Goal: Task Accomplishment & Management: Manage account settings

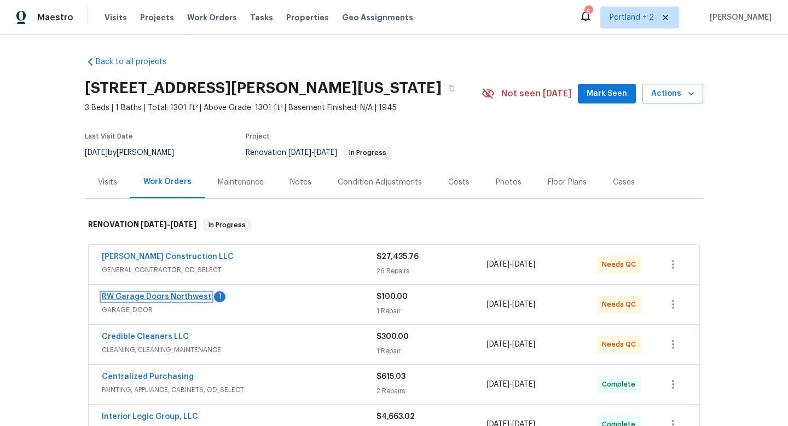
click at [181, 297] on link "RW Garage Doors Northwest" at bounding box center [156, 297] width 109 height 8
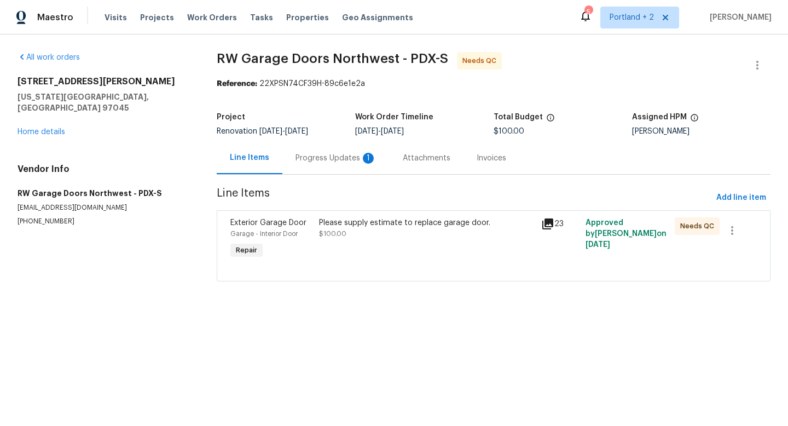
click at [286, 228] on div "Garage - Interior Door" at bounding box center [271, 233] width 82 height 11
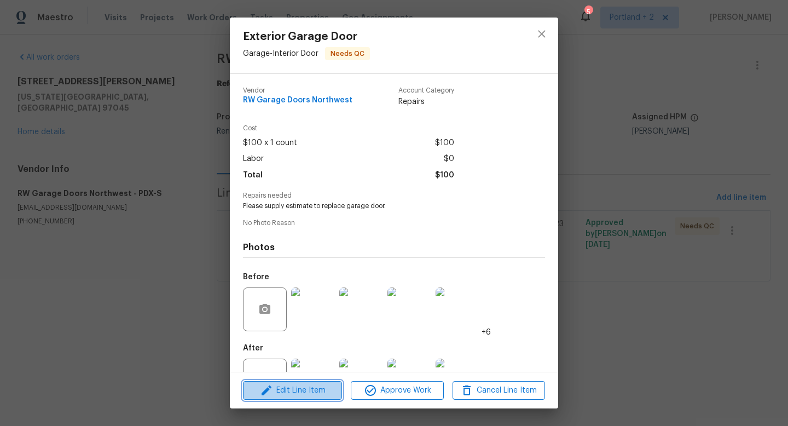
click at [313, 396] on span "Edit Line Item" at bounding box center [292, 391] width 92 height 14
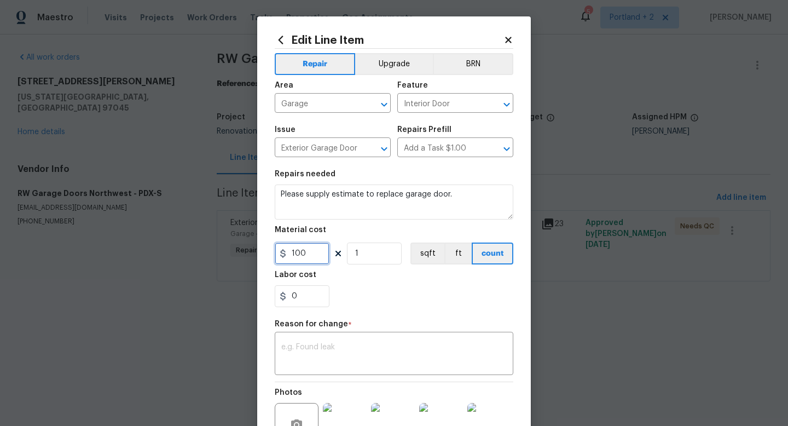
drag, startPoint x: 307, startPoint y: 258, endPoint x: 294, endPoint y: 257, distance: 13.1
click at [294, 258] on input "100" at bounding box center [302, 253] width 55 height 22
type input "1901"
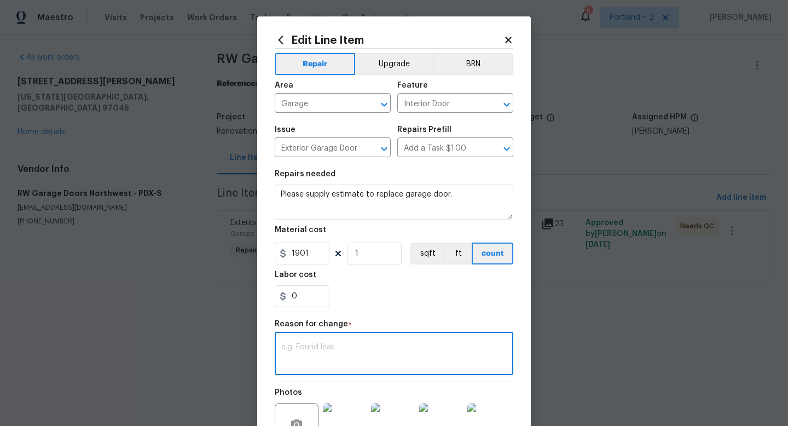
click at [320, 363] on textarea at bounding box center [393, 354] width 225 height 23
type textarea "Estimate received"
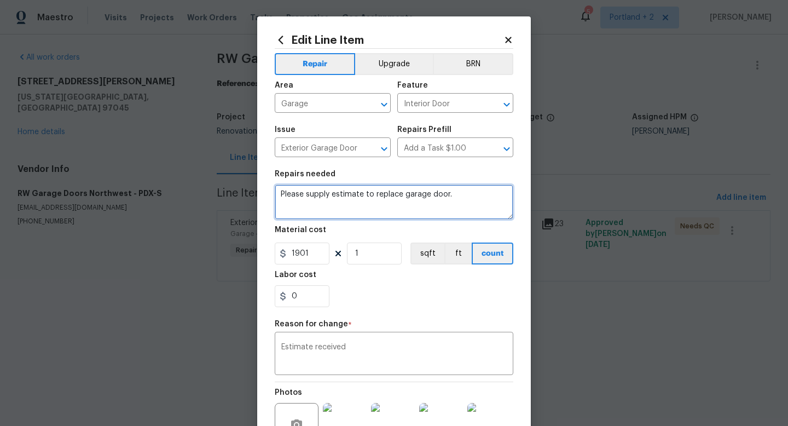
drag, startPoint x: 456, startPoint y: 196, endPoint x: 465, endPoint y: 192, distance: 9.6
click at [465, 192] on textarea "Please supply estimate to replace garage door." at bounding box center [394, 201] width 239 height 35
click at [333, 204] on textarea "Please supply estimate to replace garage door. - Updated: Install new garge doo…" at bounding box center [394, 201] width 239 height 35
type textarea "Please supply estimate to replace garage door. - Updated: Install new garage do…"
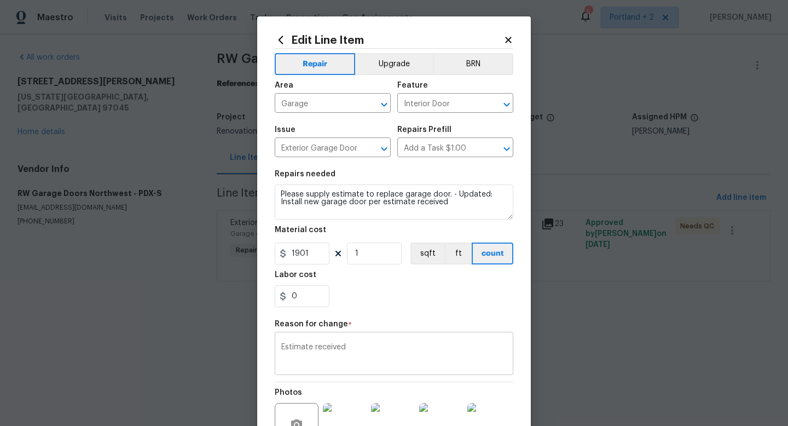
click at [320, 344] on textarea "Estimate received" at bounding box center [393, 354] width 225 height 23
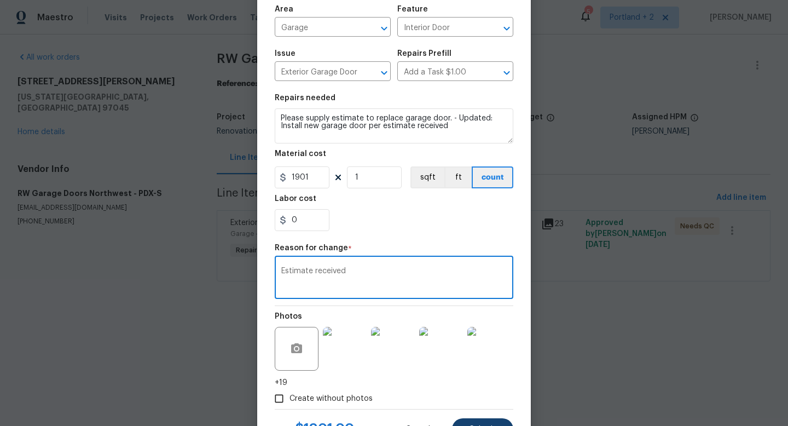
scroll to position [125, 0]
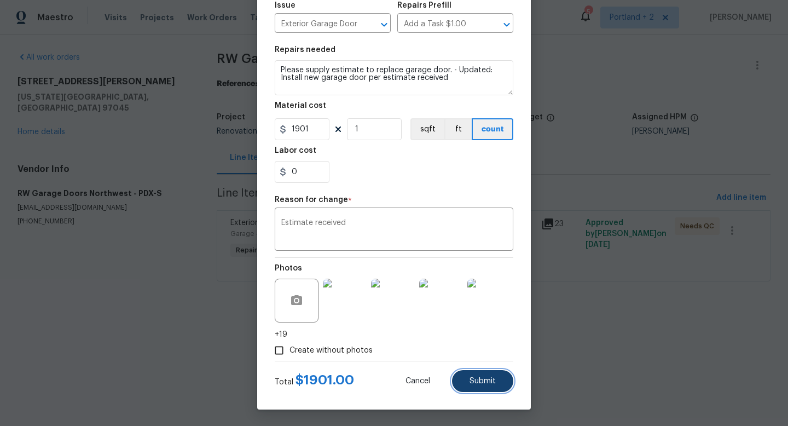
click at [500, 376] on button "Submit" at bounding box center [482, 381] width 61 height 22
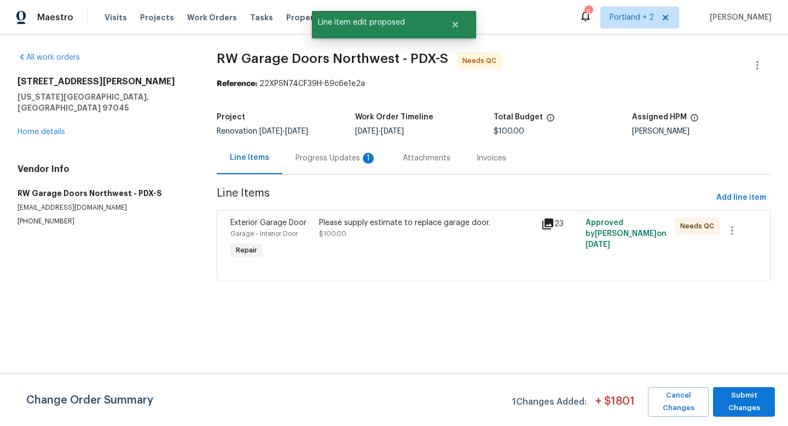
scroll to position [0, 0]
click at [750, 404] on span "Submit Changes" at bounding box center [744, 401] width 51 height 25
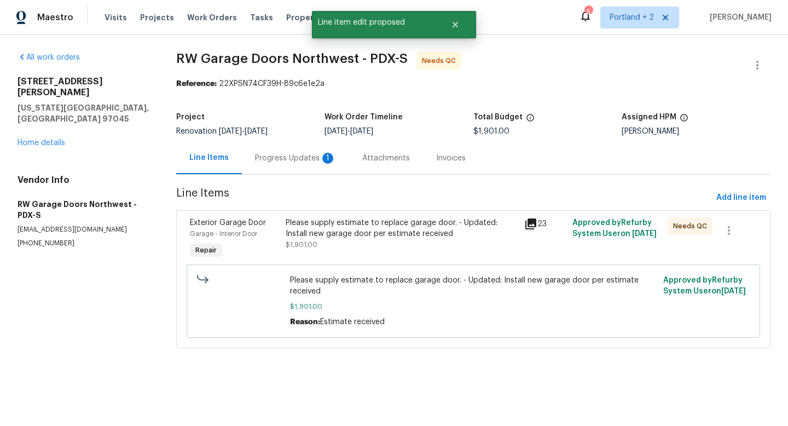
click at [284, 159] on div "Progress Updates 1" at bounding box center [295, 158] width 81 height 11
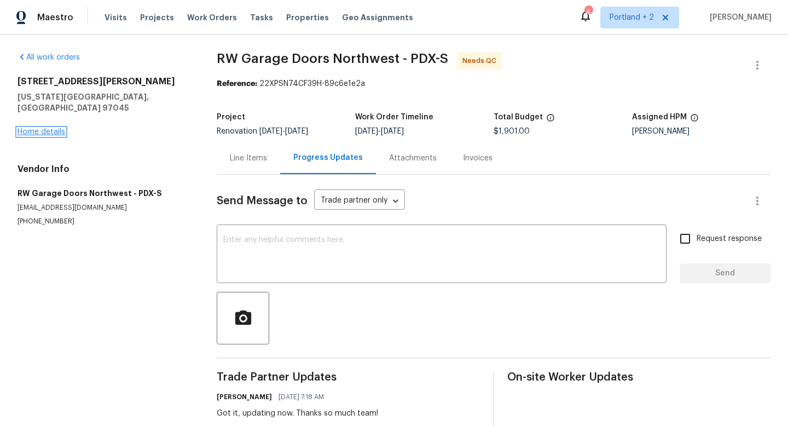
click at [54, 128] on link "Home details" at bounding box center [42, 132] width 48 height 8
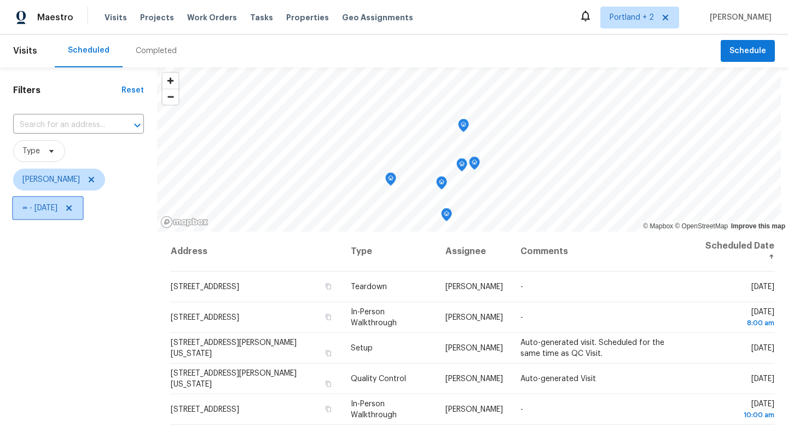
click at [72, 208] on icon at bounding box center [68, 207] width 5 height 5
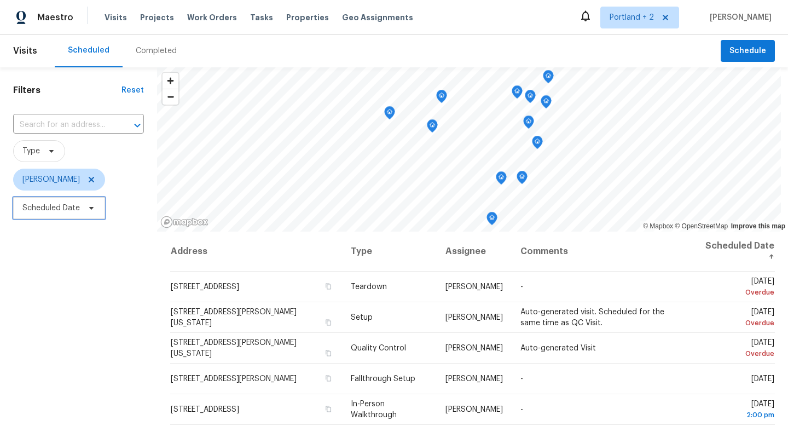
click at [96, 207] on span "Scheduled Date" at bounding box center [59, 208] width 92 height 22
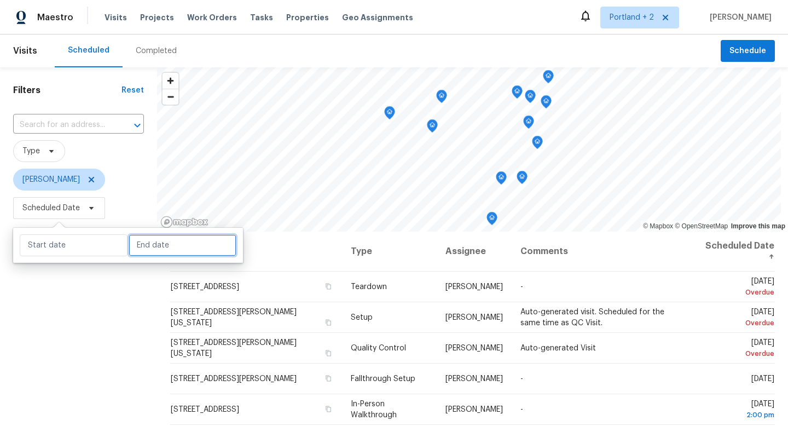
select select "8"
select select "2025"
select select "9"
select select "2025"
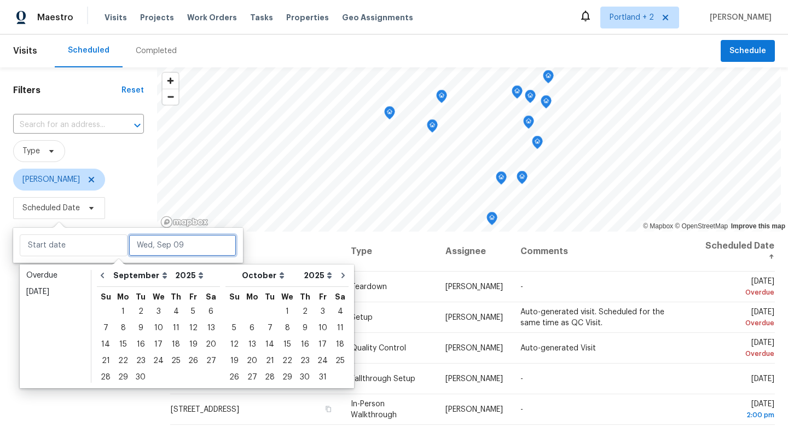
click at [161, 254] on input "text" at bounding box center [183, 245] width 108 height 22
click at [139, 331] on div "9" at bounding box center [141, 327] width 18 height 15
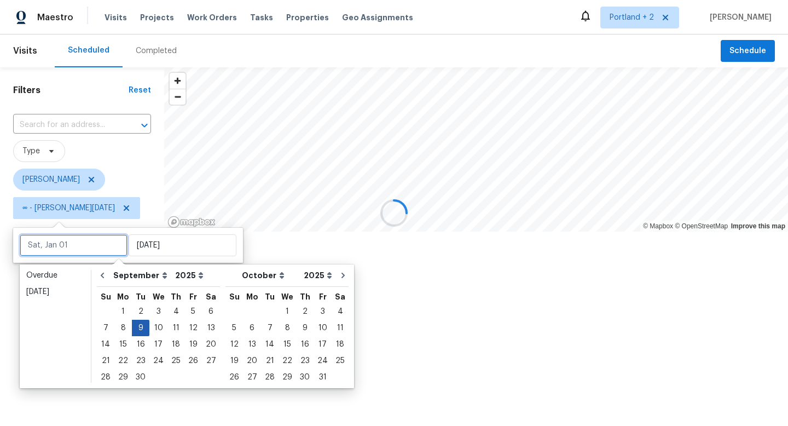
type input "Tue, Sep 09"
type input "Sun, Sep 28"
type input "Tue, Sep 09"
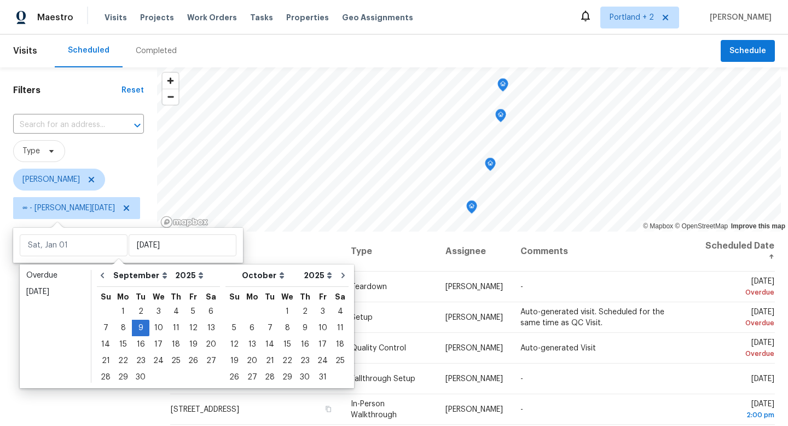
click at [103, 395] on div "Filters Reset ​ Type Karen Mattingley ∞ - Tue, Sep 09" at bounding box center [78, 319] width 157 height 505
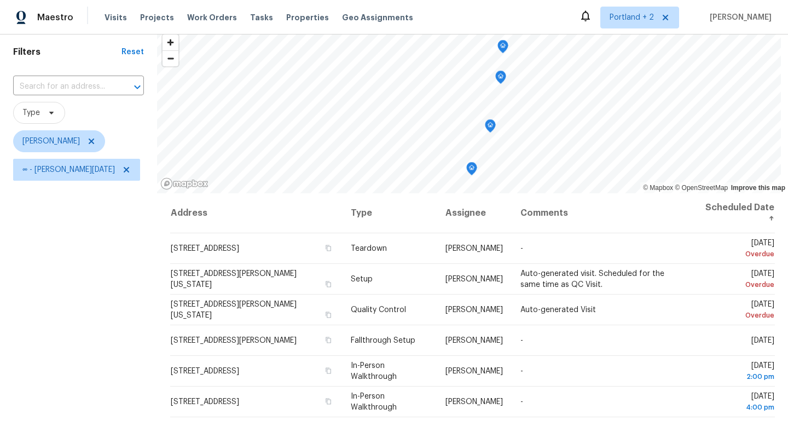
scroll to position [51, 0]
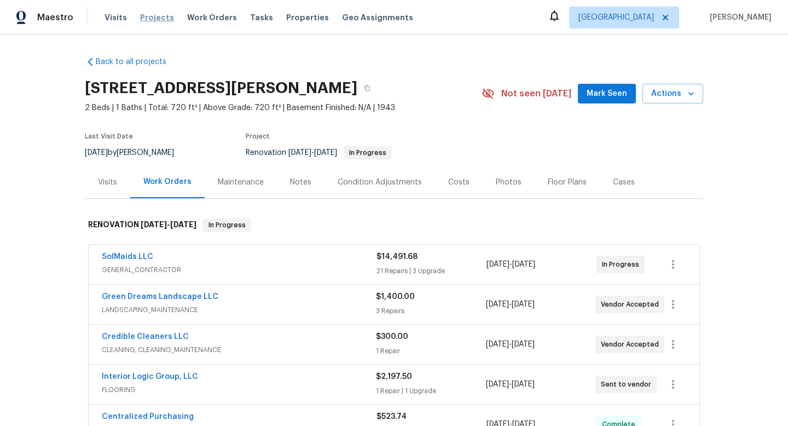
click at [160, 18] on span "Projects" at bounding box center [157, 17] width 34 height 11
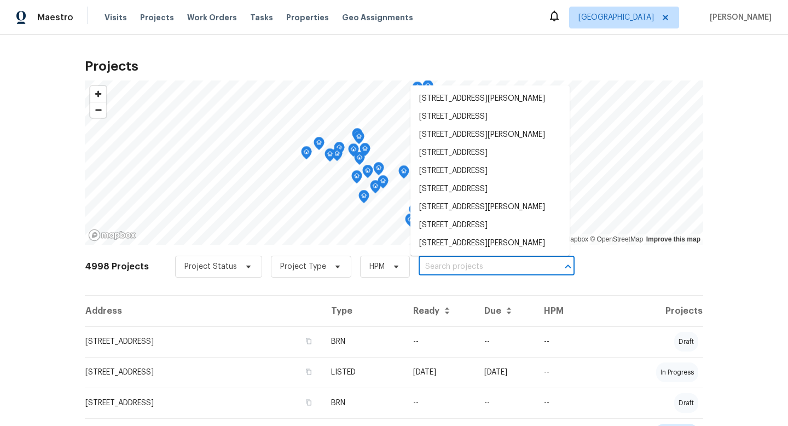
click at [433, 267] on input "text" at bounding box center [481, 266] width 125 height 17
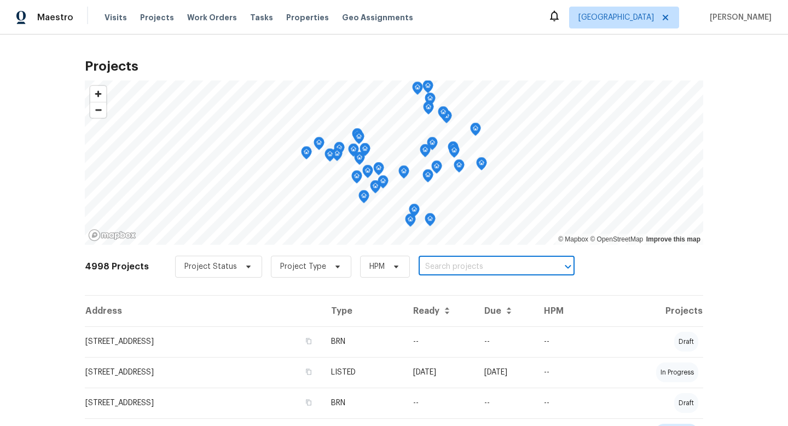
paste input "[STREET_ADDRESS]"
type input "[STREET_ADDRESS]"
click at [466, 293] on li "[STREET_ADDRESS]" at bounding box center [489, 291] width 159 height 18
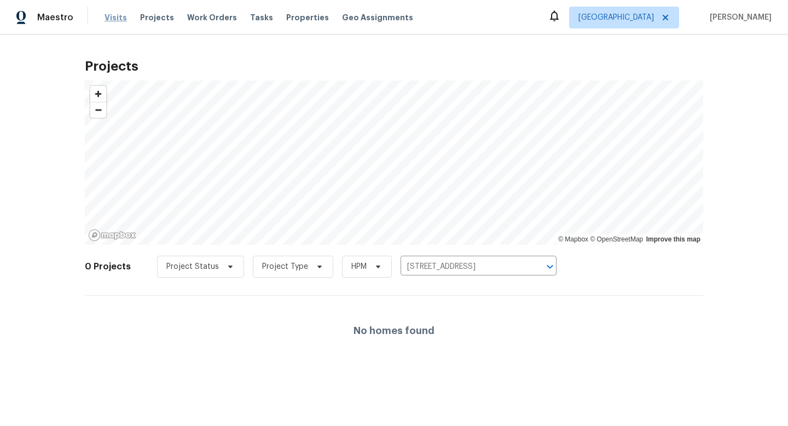
click at [115, 18] on span "Visits" at bounding box center [116, 17] width 22 height 11
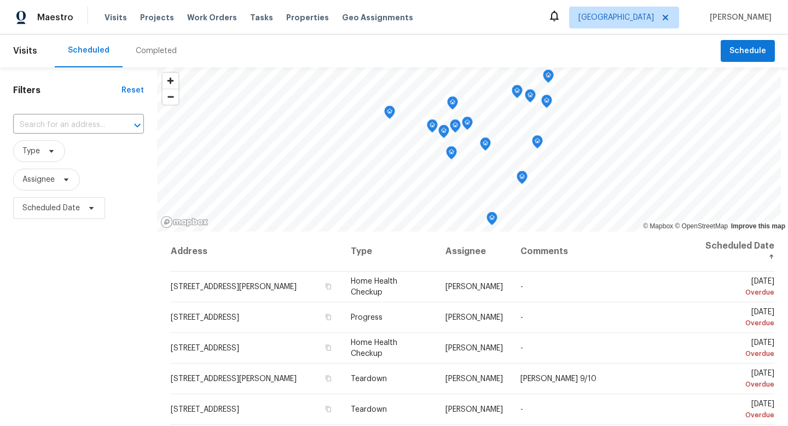
click at [157, 49] on div "Completed" at bounding box center [156, 50] width 41 height 11
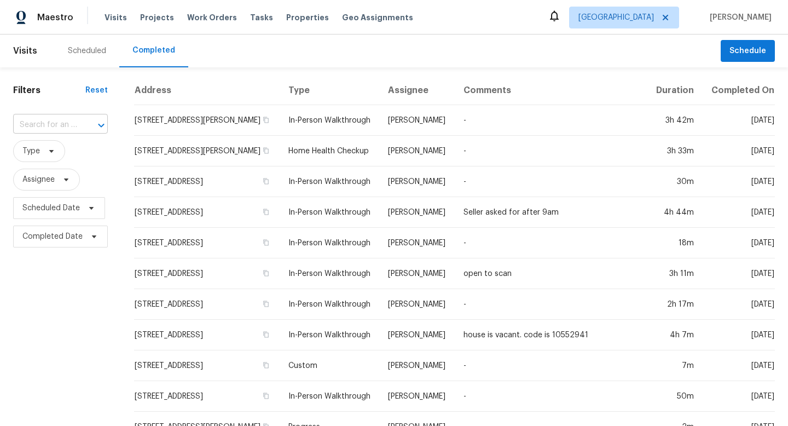
click at [92, 122] on div at bounding box center [93, 125] width 28 height 15
paste input "[STREET_ADDRESS]"
type input "[STREET_ADDRESS]"
click at [76, 155] on li "[STREET_ADDRESS]" at bounding box center [59, 150] width 93 height 18
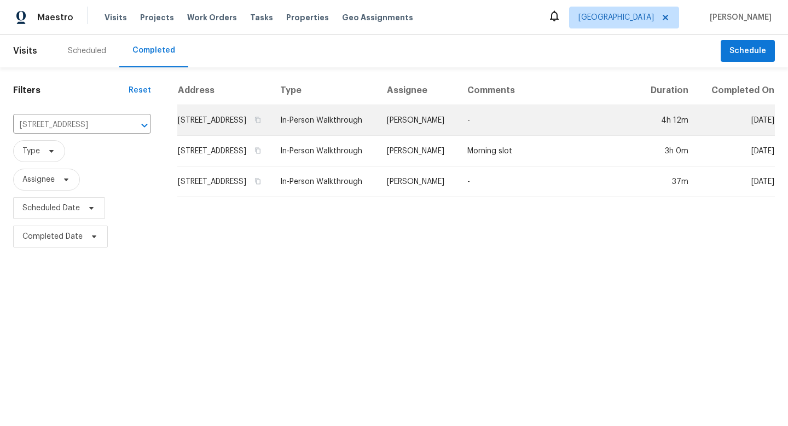
click at [378, 134] on td "In-Person Walkthrough" at bounding box center [324, 120] width 107 height 31
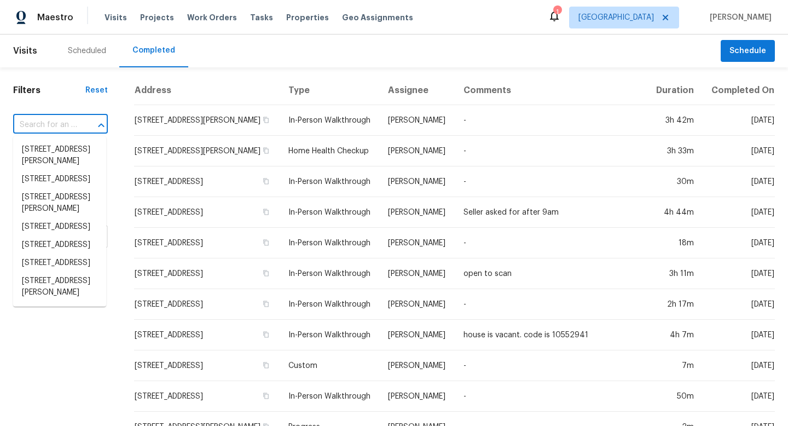
type input "[STREET_ADDRESS]"
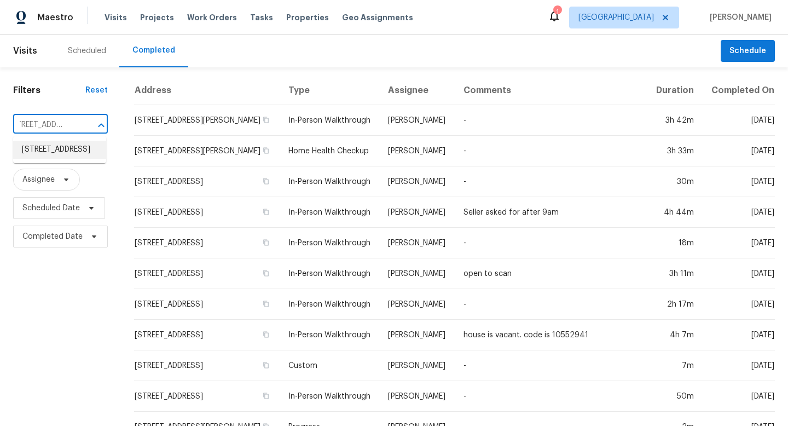
click at [55, 159] on li "[STREET_ADDRESS]" at bounding box center [59, 150] width 93 height 18
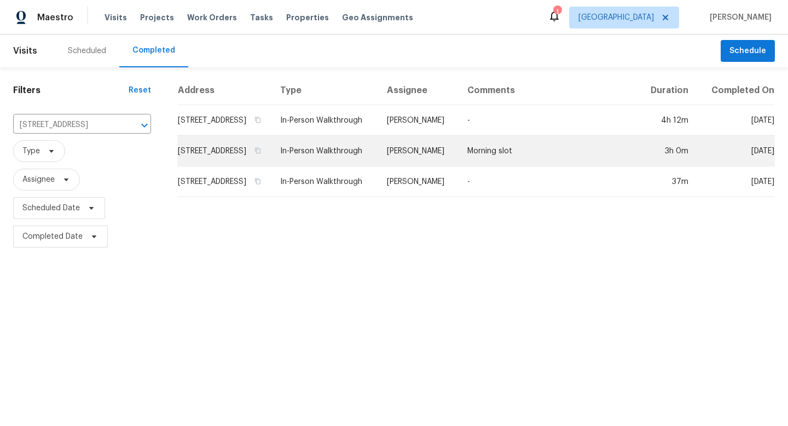
click at [457, 157] on td "[PERSON_NAME]" at bounding box center [418, 151] width 80 height 31
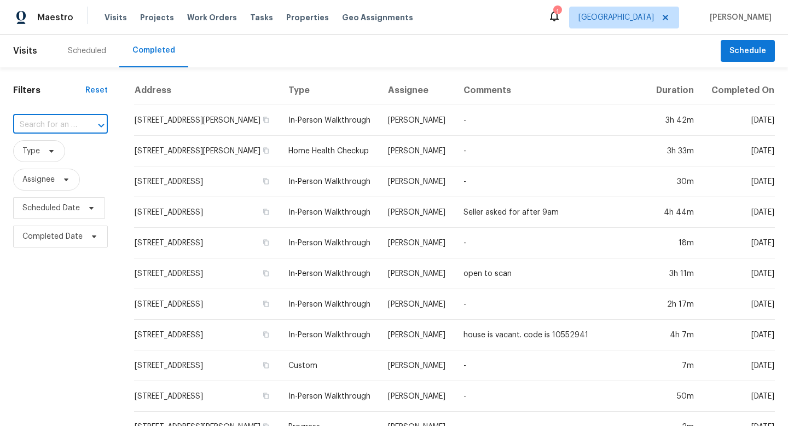
paste input "[STREET_ADDRESS]"
type input "[STREET_ADDRESS]"
click at [69, 148] on li "[STREET_ADDRESS]" at bounding box center [59, 150] width 93 height 18
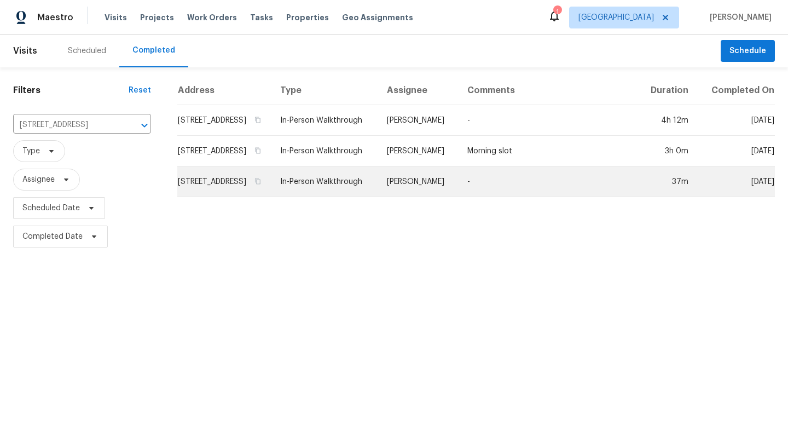
click at [432, 190] on td "[PERSON_NAME]" at bounding box center [418, 181] width 80 height 31
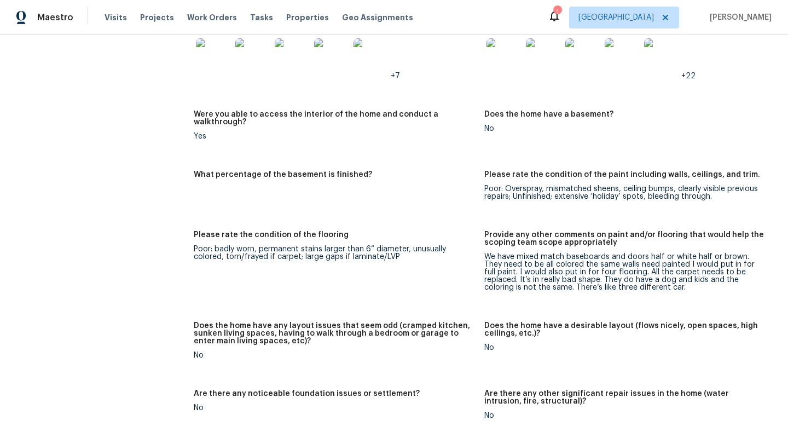
scroll to position [2093, 0]
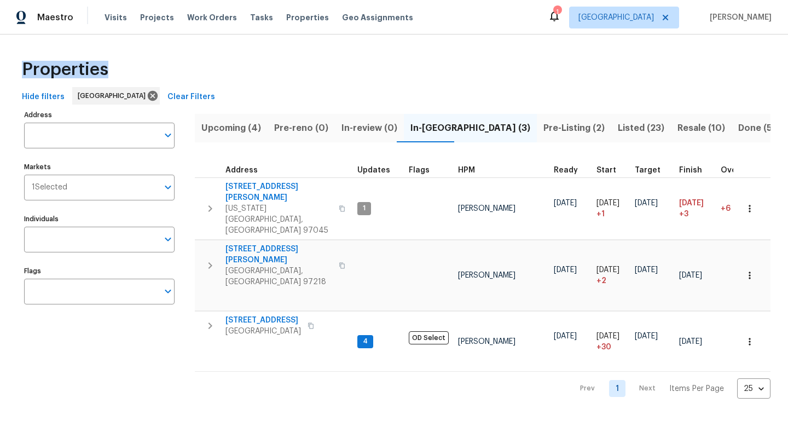
drag, startPoint x: 346, startPoint y: 69, endPoint x: 346, endPoint y: 54, distance: 15.3
click at [346, 55] on div "Properties" at bounding box center [394, 69] width 753 height 35
click at [641, 18] on span "[GEOGRAPHIC_DATA]" at bounding box center [616, 17] width 76 height 11
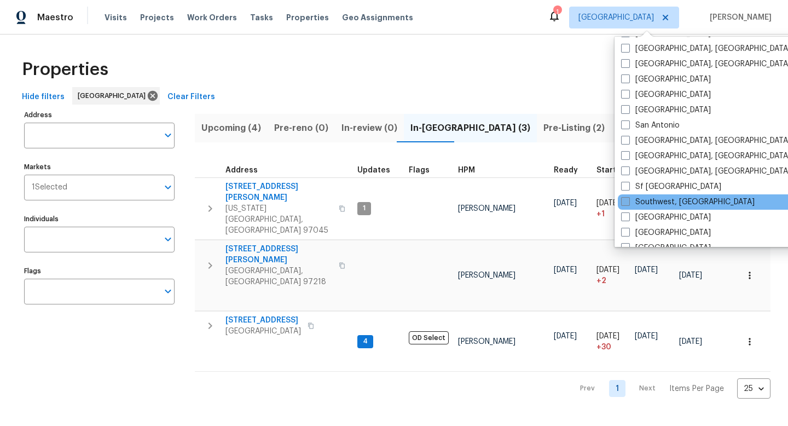
scroll to position [702, 0]
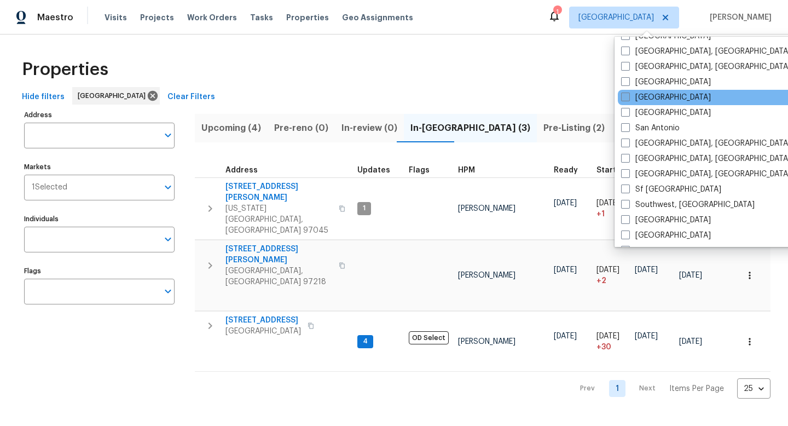
click at [633, 95] on label "Sacramento" at bounding box center [666, 97] width 90 height 11
click at [628, 95] on input "Sacramento" at bounding box center [624, 95] width 7 height 7
checkbox input "true"
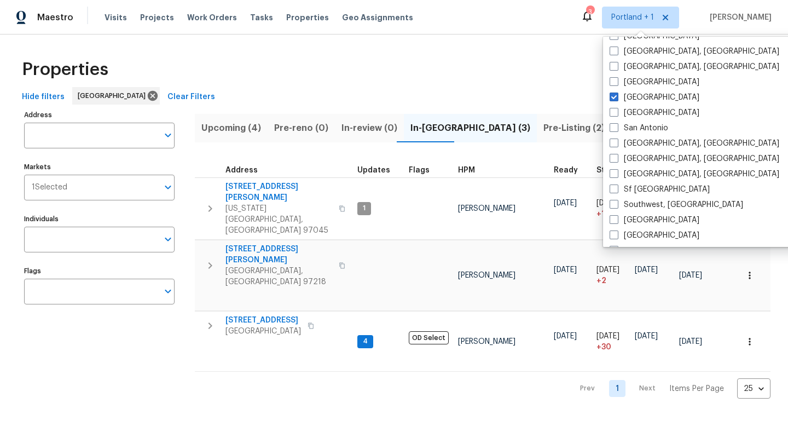
click at [483, 52] on div "Properties" at bounding box center [394, 69] width 753 height 35
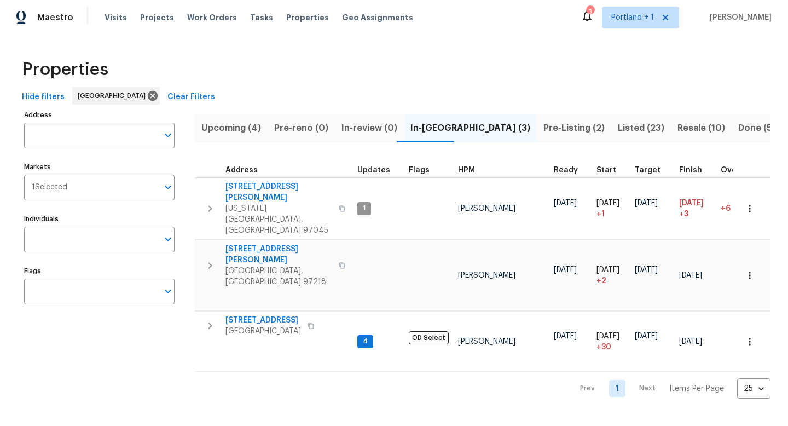
click at [240, 131] on span "Upcoming (4)" at bounding box center [231, 127] width 60 height 15
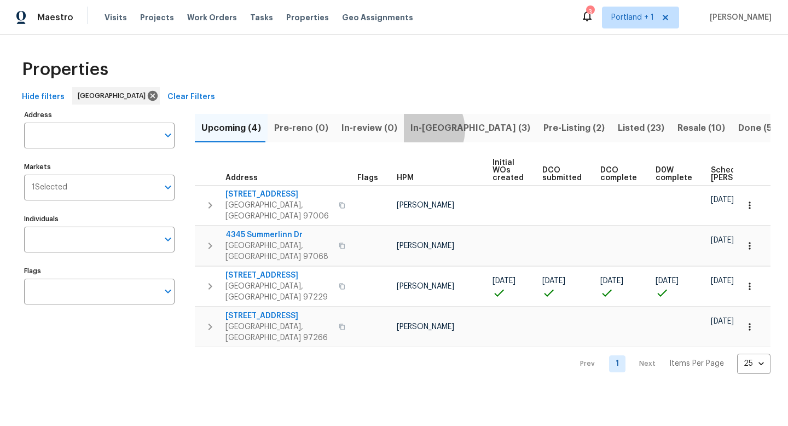
click at [412, 129] on span "In-[GEOGRAPHIC_DATA] (3)" at bounding box center [470, 127] width 120 height 15
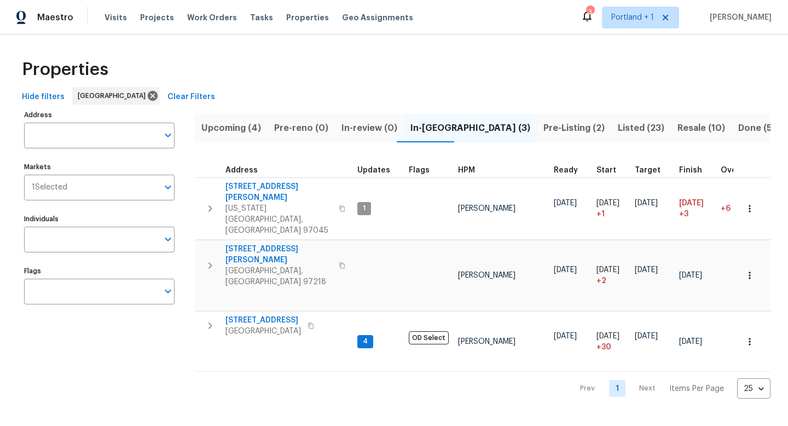
click at [543, 131] on span "Pre-Listing (2)" at bounding box center [573, 127] width 61 height 15
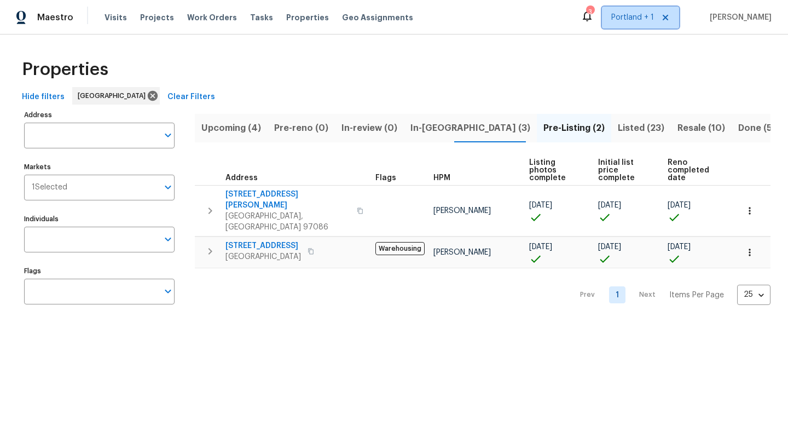
click at [621, 18] on span "Portland + 1" at bounding box center [632, 17] width 43 height 11
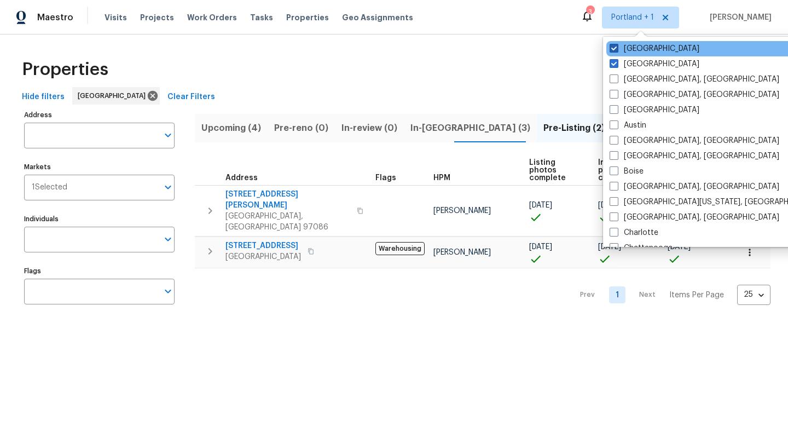
click at [615, 44] on span at bounding box center [614, 48] width 9 height 9
click at [615, 44] on input "Sacramento" at bounding box center [613, 46] width 7 height 7
checkbox input "false"
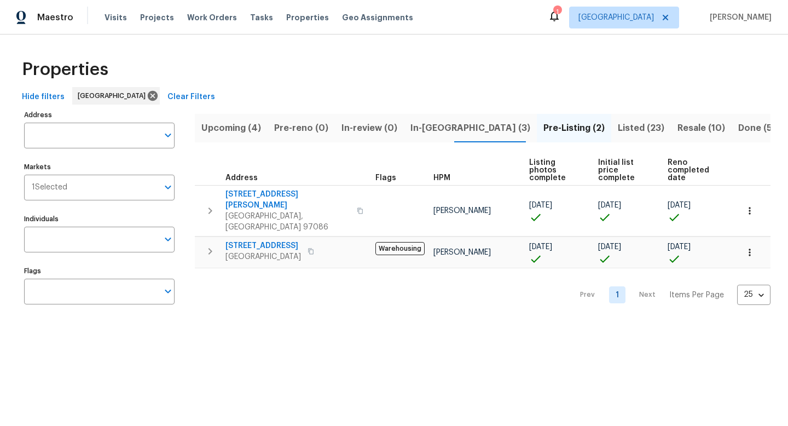
click at [300, 72] on div "Properties" at bounding box center [394, 69] width 753 height 35
click at [66, 186] on span "1 Selected" at bounding box center [50, 187] width 36 height 9
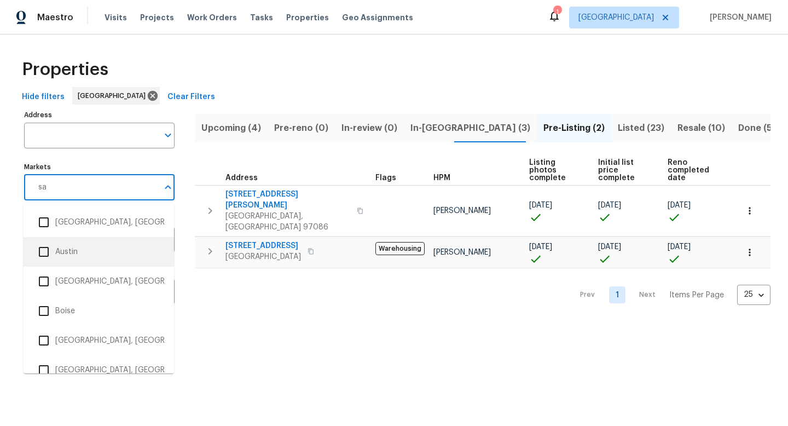
type input "sac"
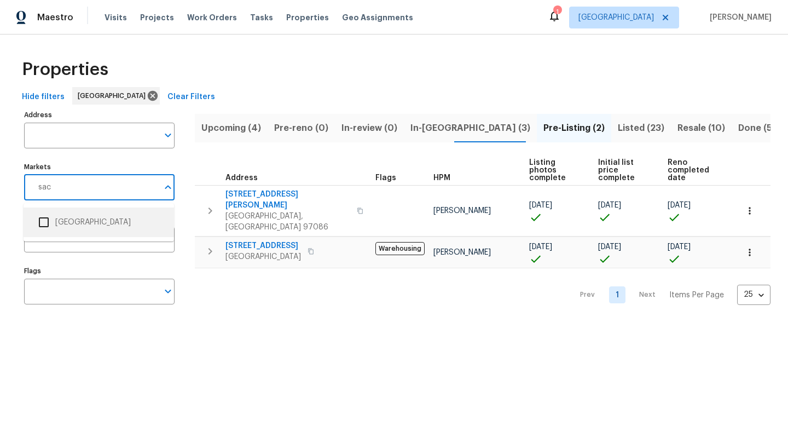
click at [40, 218] on input "checkbox" at bounding box center [43, 222] width 23 height 23
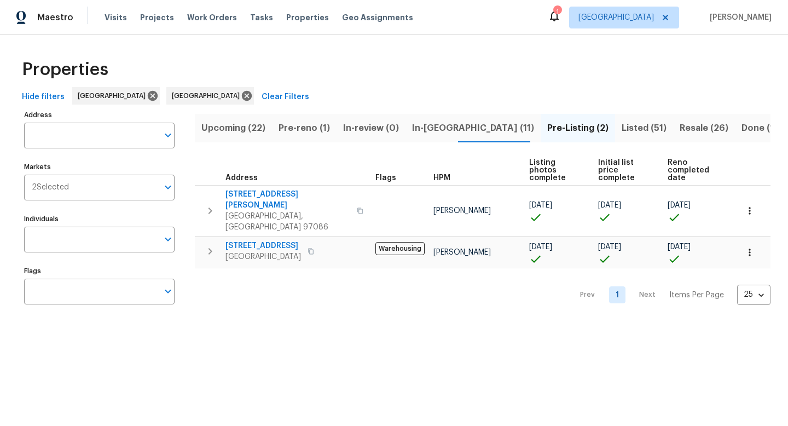
click at [298, 130] on span "Pre-reno (1)" at bounding box center [304, 127] width 51 height 15
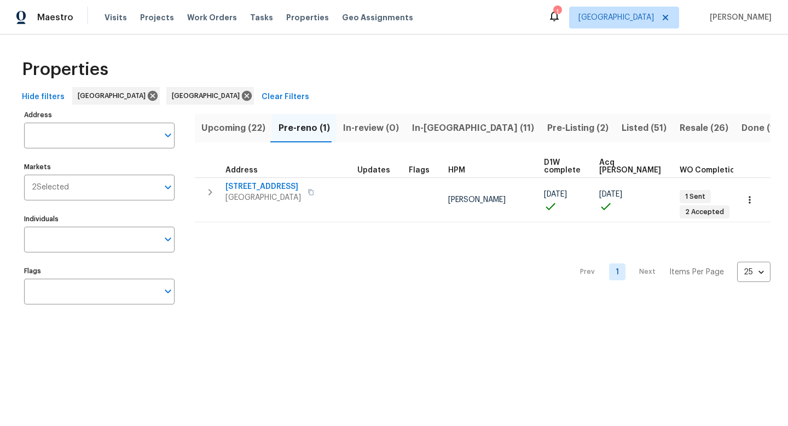
click at [241, 129] on span "Upcoming (22)" at bounding box center [233, 127] width 64 height 15
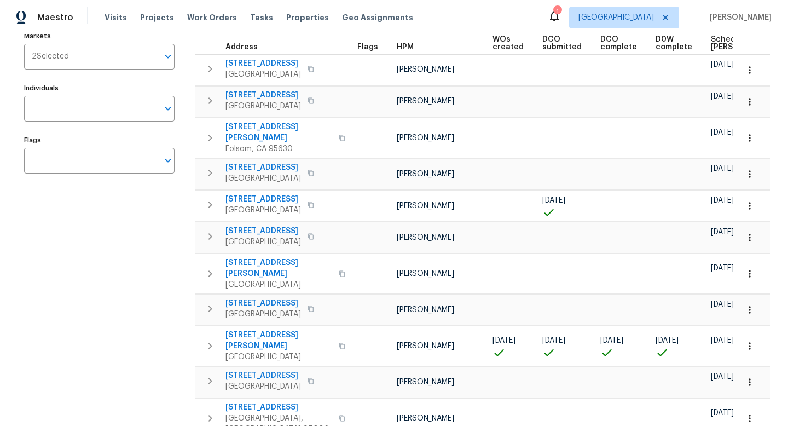
scroll to position [129, 0]
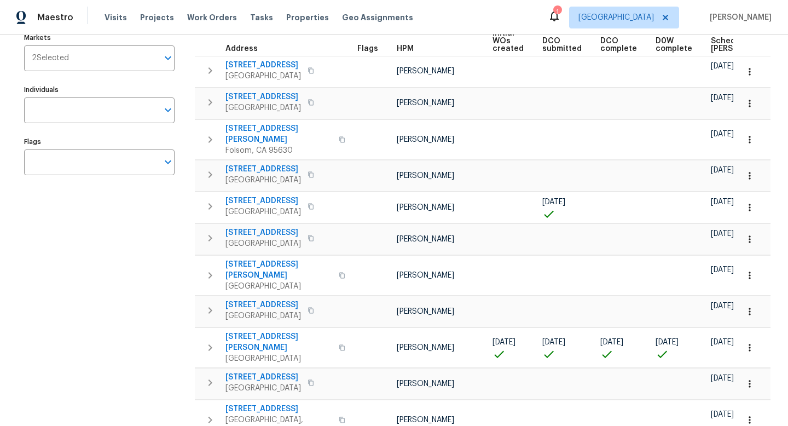
click at [713, 45] on span "Scheduled COE" at bounding box center [742, 44] width 62 height 15
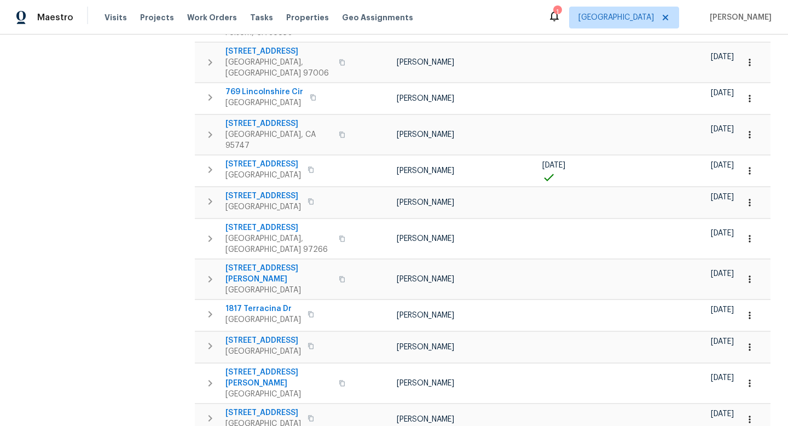
scroll to position [380, 0]
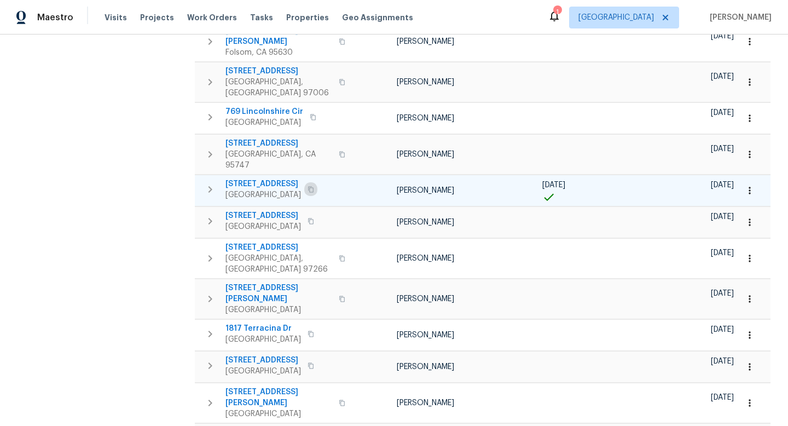
click at [308, 186] on icon "button" at bounding box center [311, 189] width 7 height 7
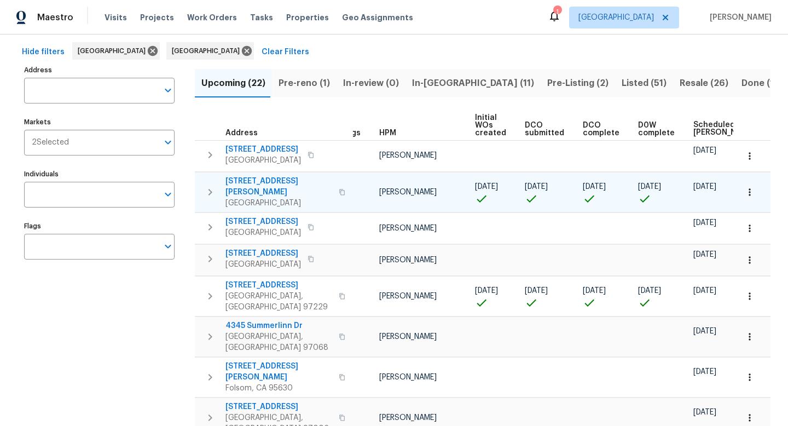
scroll to position [0, 19]
click at [335, 190] on button "button" at bounding box center [341, 192] width 13 height 26
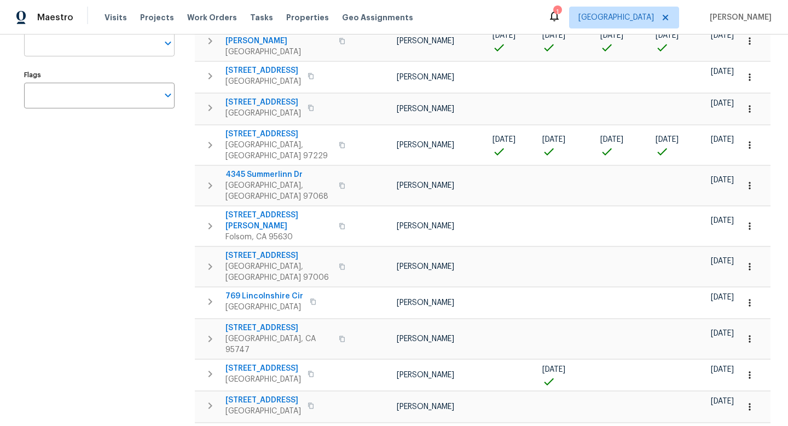
scroll to position [0, 0]
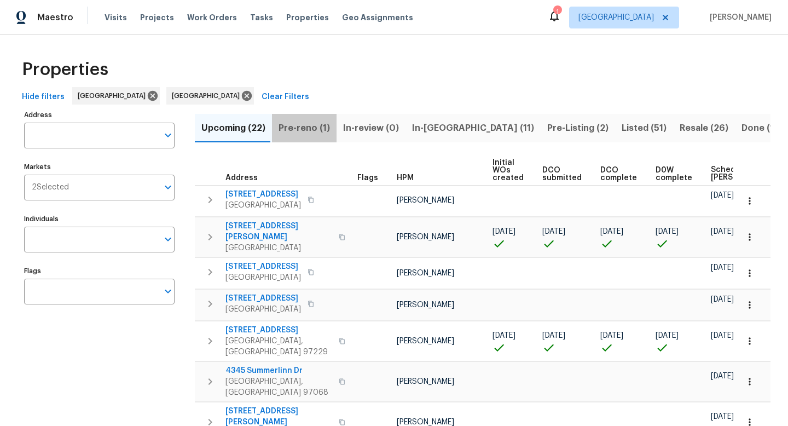
click at [309, 129] on span "Pre-reno (1)" at bounding box center [304, 127] width 51 height 15
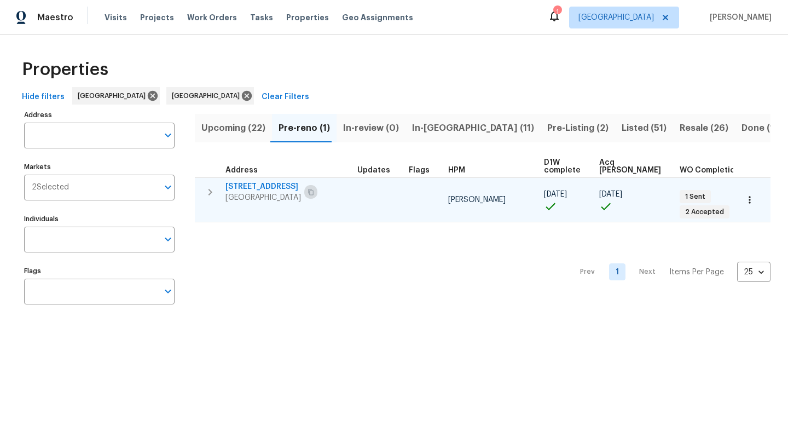
click at [314, 193] on icon "button" at bounding box center [311, 192] width 7 height 7
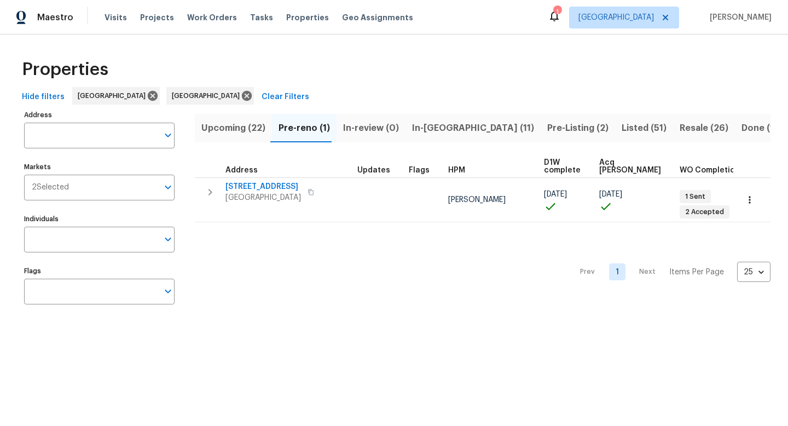
click at [441, 127] on span "In-reno (11)" at bounding box center [473, 127] width 122 height 15
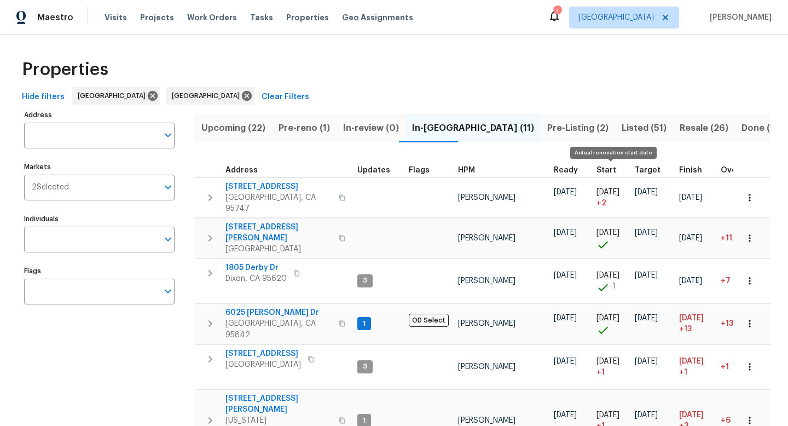
click at [600, 172] on span "Start" at bounding box center [606, 170] width 20 height 8
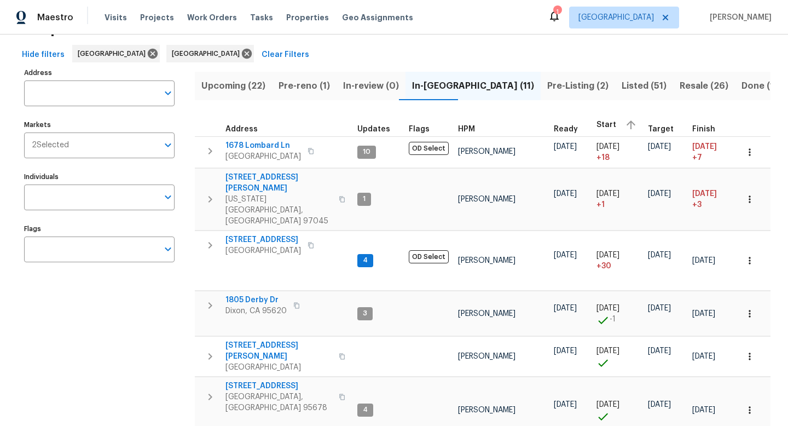
scroll to position [42, 0]
click at [242, 53] on icon at bounding box center [247, 54] width 10 height 10
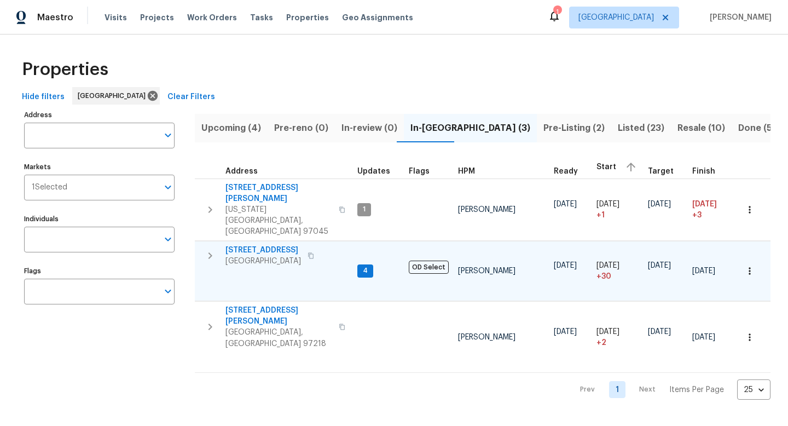
click at [212, 249] on icon "button" at bounding box center [210, 255] width 13 height 13
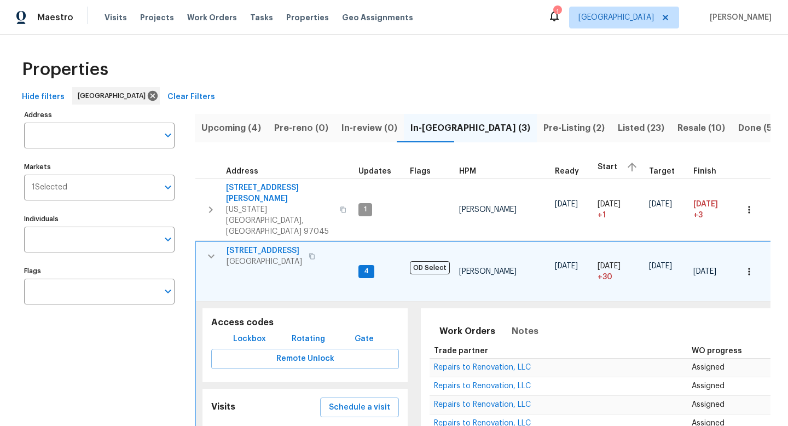
scroll to position [147, 0]
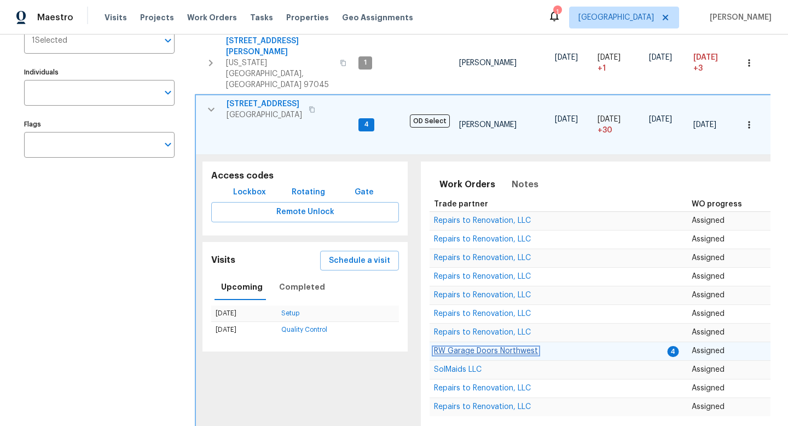
click at [515, 347] on span "RW Garage Doors Northwest" at bounding box center [486, 351] width 104 height 8
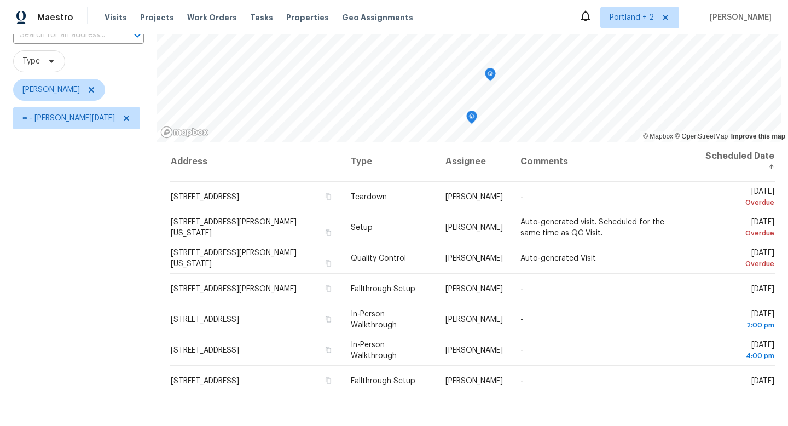
scroll to position [89, 0]
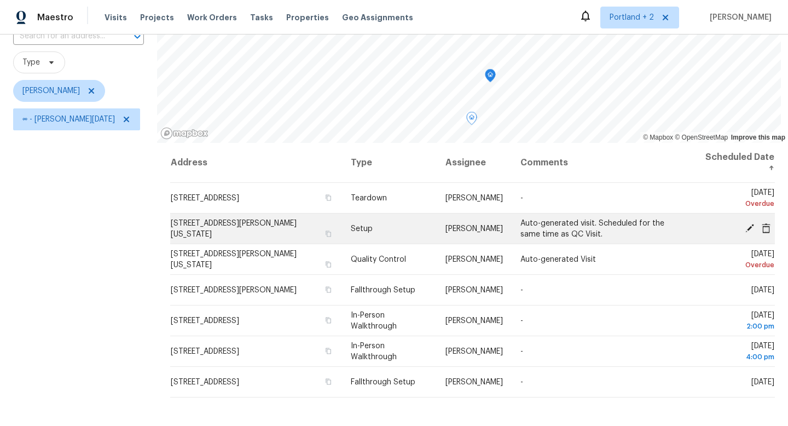
click at [747, 227] on icon at bounding box center [750, 228] width 10 height 10
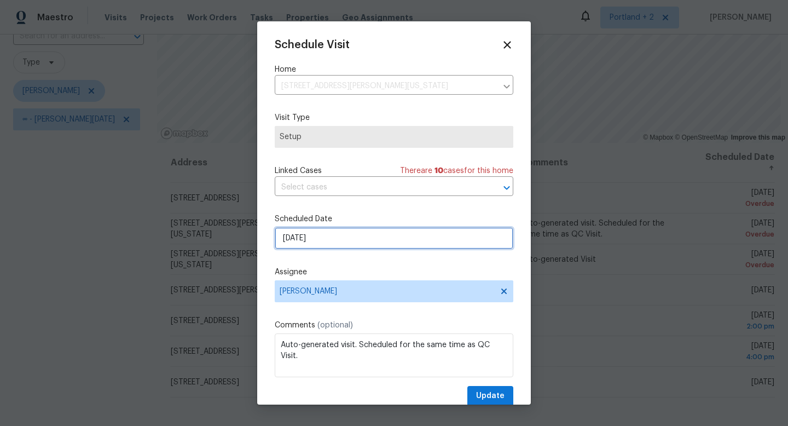
click at [313, 245] on input "9/8/2025" at bounding box center [394, 238] width 239 height 22
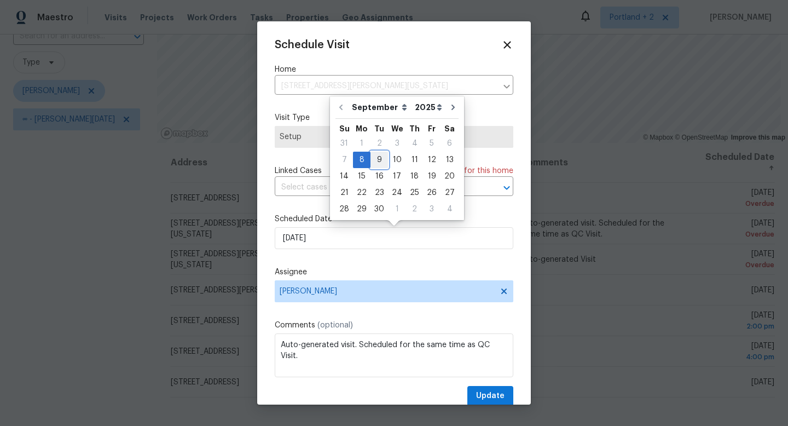
click at [377, 160] on div "9" at bounding box center [379, 159] width 18 height 15
type input "9/9/2025"
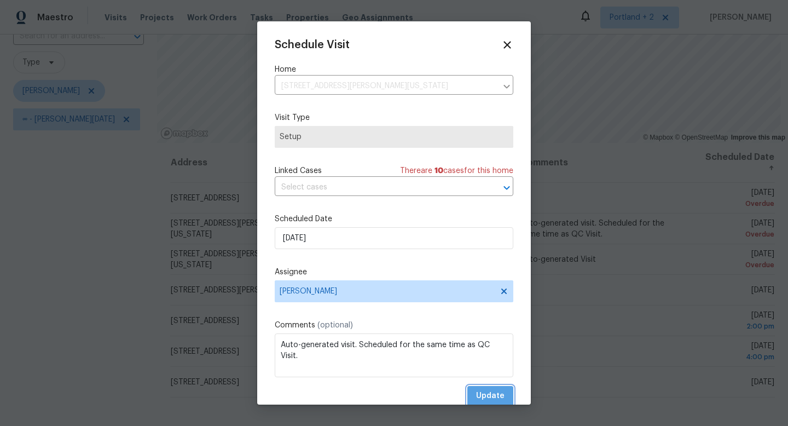
click at [482, 394] on span "Update" at bounding box center [490, 396] width 28 height 14
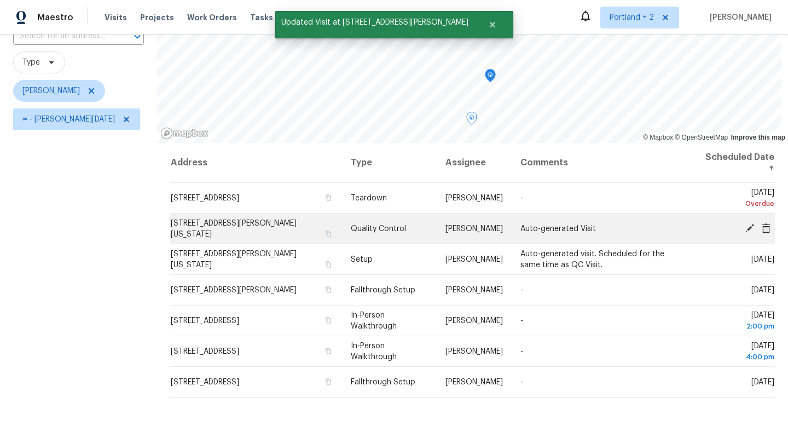
click at [751, 227] on icon at bounding box center [749, 227] width 9 height 9
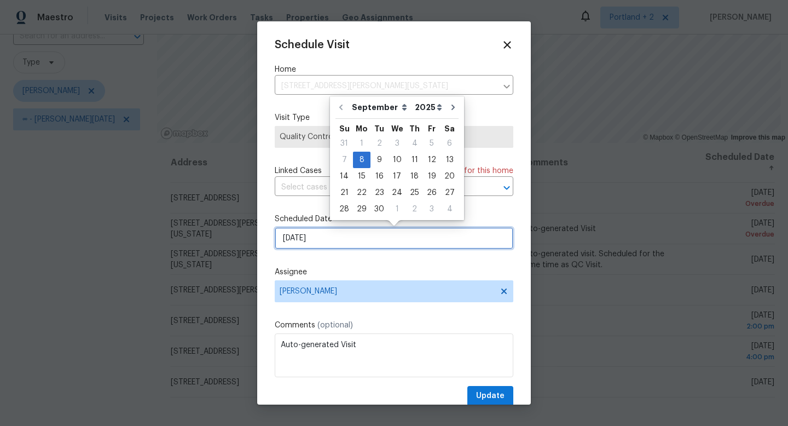
click at [385, 243] on input "9/8/2025" at bounding box center [394, 238] width 239 height 22
click at [375, 156] on div "9" at bounding box center [379, 159] width 18 height 15
type input "9/9/2025"
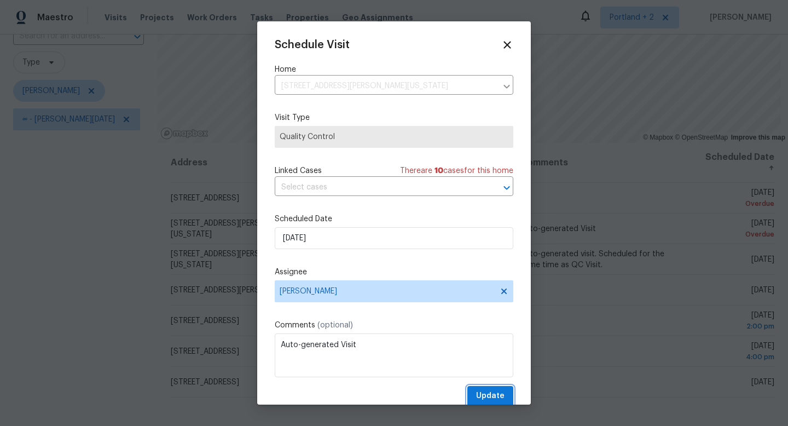
click at [478, 393] on span "Update" at bounding box center [490, 396] width 28 height 14
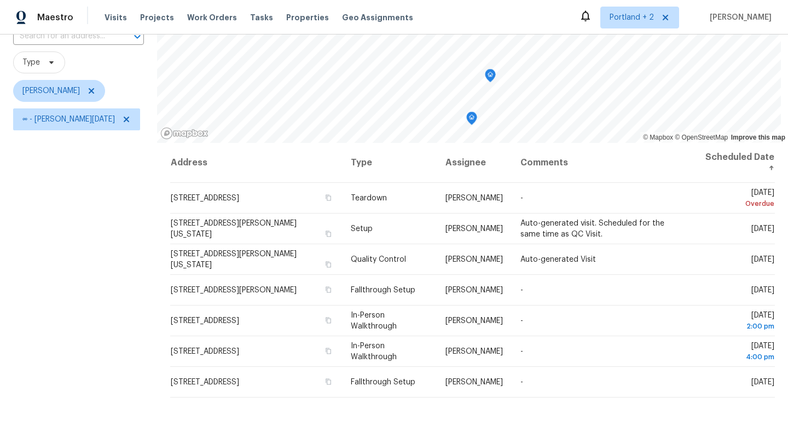
scroll to position [65, 0]
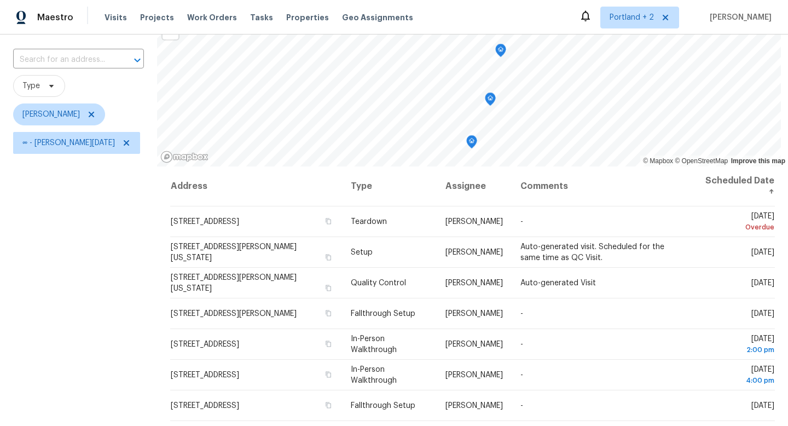
click at [93, 326] on div "Filters Reset ​ Type Karen Mattingley ∞ - Tue, Sep 09" at bounding box center [78, 254] width 157 height 505
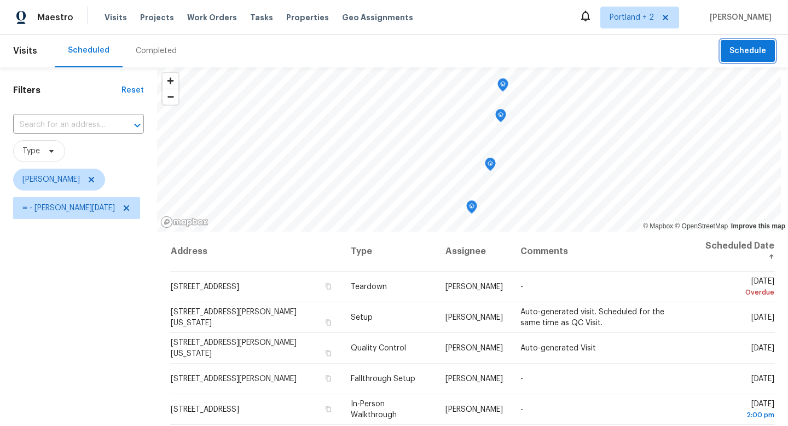
click at [754, 50] on span "Schedule" at bounding box center [747, 51] width 37 height 14
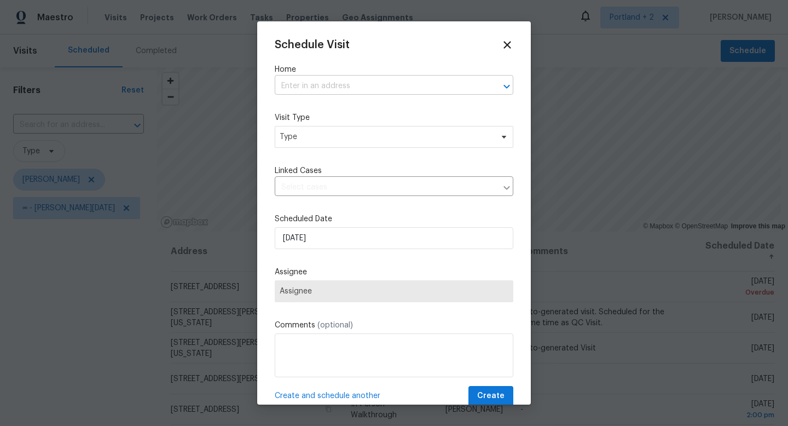
click at [356, 83] on input "text" at bounding box center [379, 86] width 208 height 17
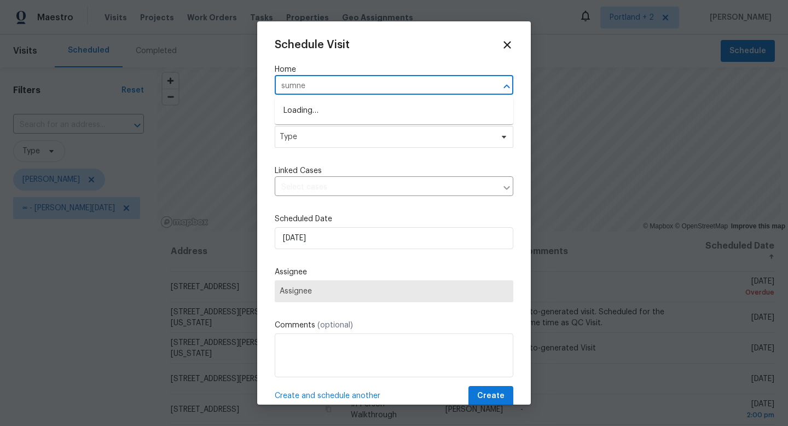
type input "sumner"
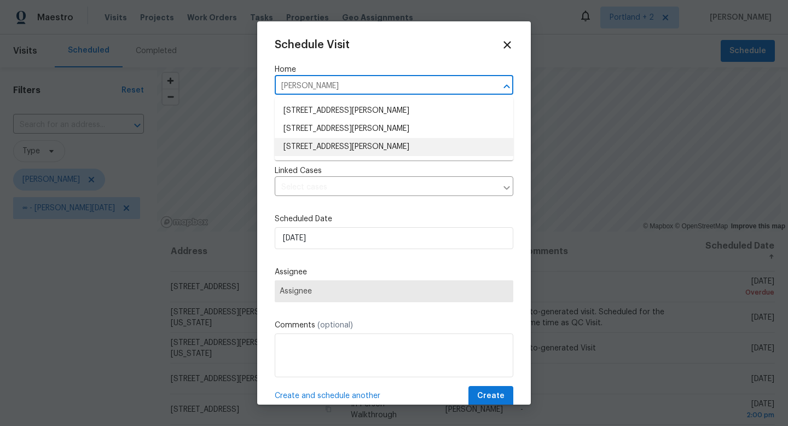
click at [379, 151] on li "5906 NE Sumner St, Portland, OR 97218" at bounding box center [394, 147] width 239 height 18
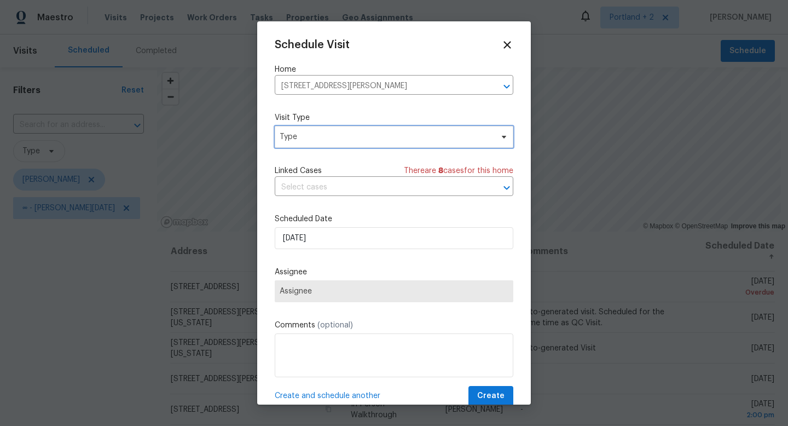
click at [340, 141] on span "Type" at bounding box center [386, 136] width 213 height 11
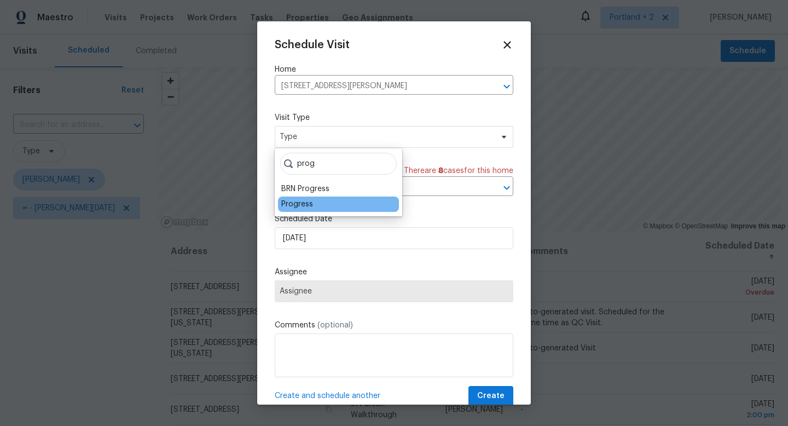
type input "prog"
click at [301, 205] on div "Progress" at bounding box center [297, 204] width 32 height 11
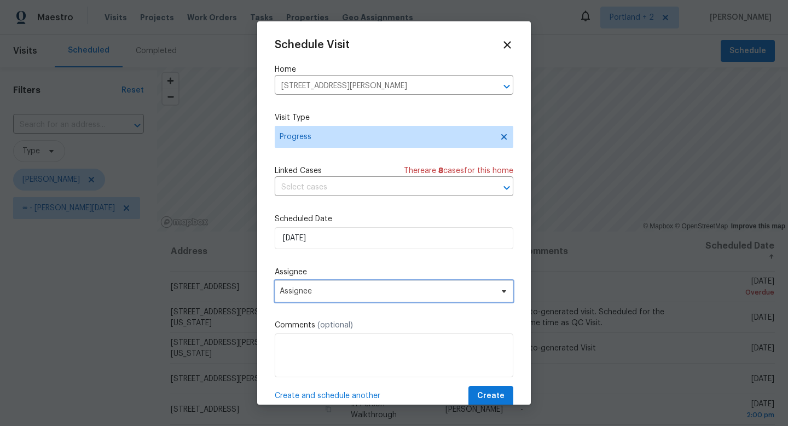
click at [323, 298] on span "Assignee" at bounding box center [394, 291] width 239 height 22
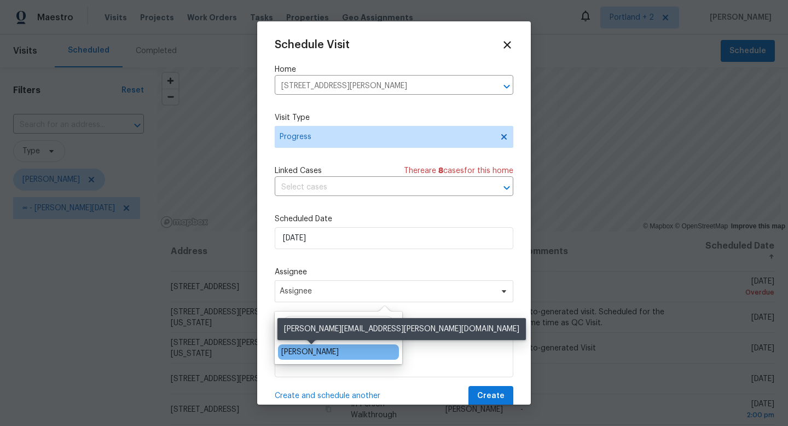
type input "kare"
click at [315, 351] on div "[PERSON_NAME]" at bounding box center [309, 351] width 57 height 11
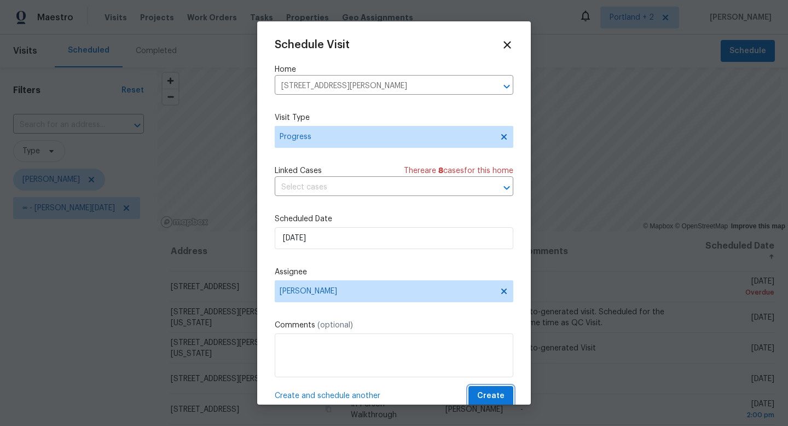
click at [499, 397] on span "Create" at bounding box center [490, 396] width 27 height 14
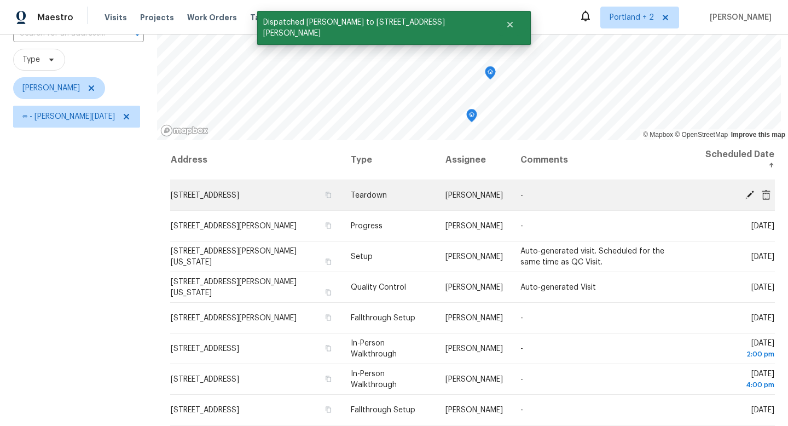
scroll to position [75, 0]
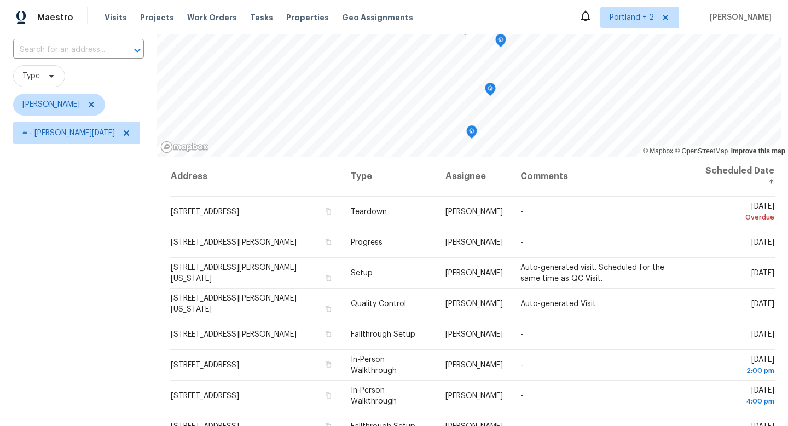
click at [102, 216] on div "Filters Reset ​ Type Karen Mattingley ∞ - Tue, Sep 09" at bounding box center [78, 244] width 157 height 505
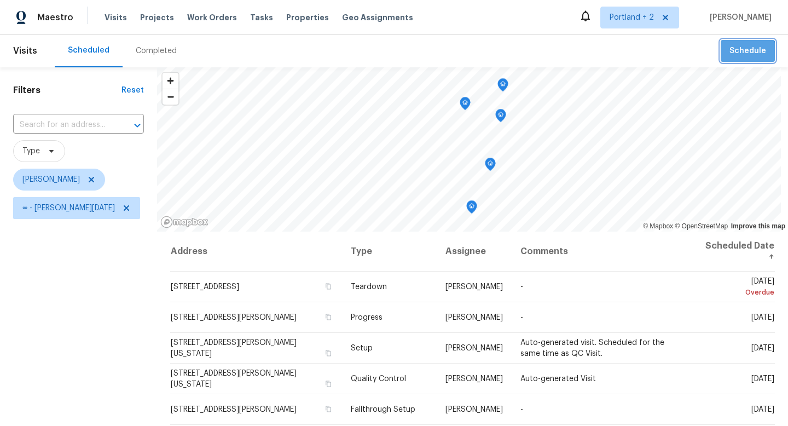
click at [747, 56] on span "Schedule" at bounding box center [747, 51] width 37 height 14
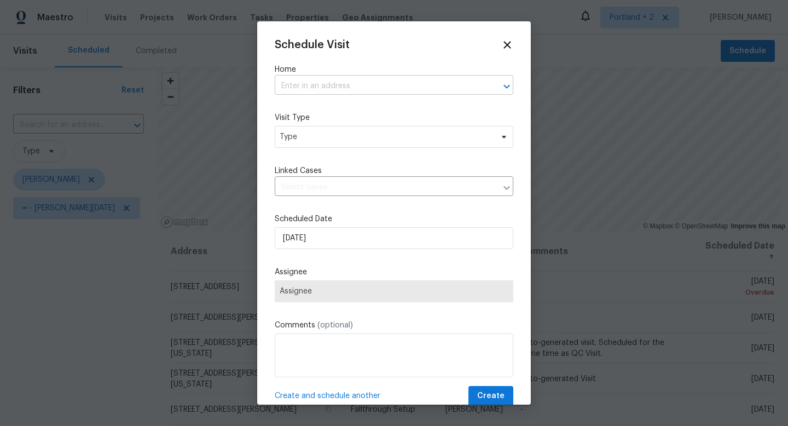
click at [415, 84] on input "text" at bounding box center [379, 86] width 208 height 17
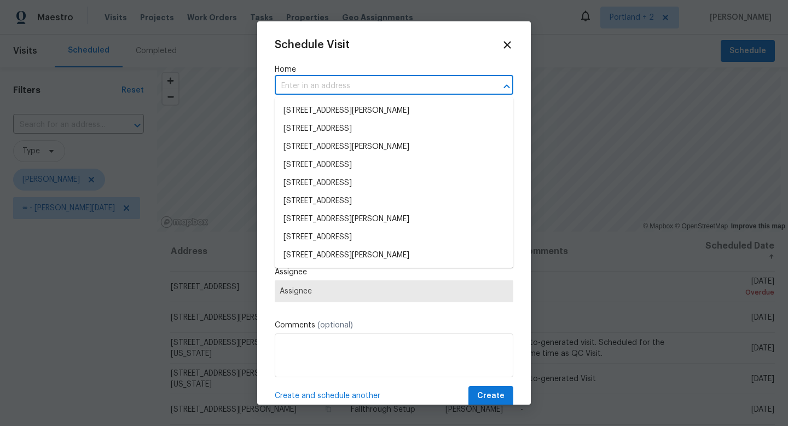
paste input "7811 SW 171st Pl"
type input "7811 SW 171st Pl"
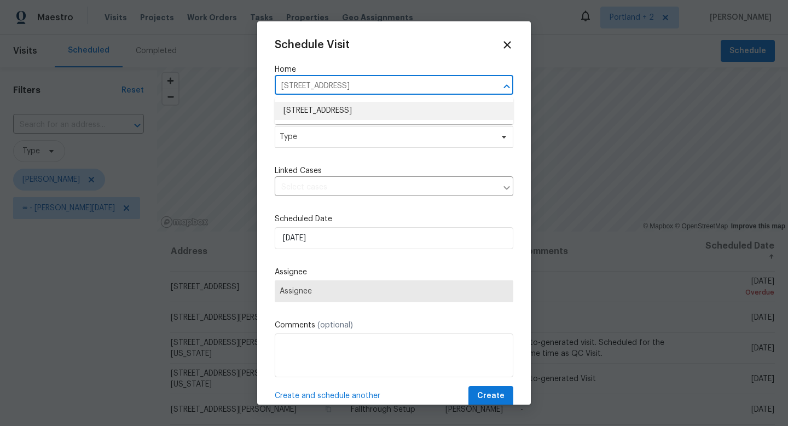
click at [354, 114] on li "7811 SW 171st Pl, Beaverton, OR 97007" at bounding box center [394, 111] width 239 height 18
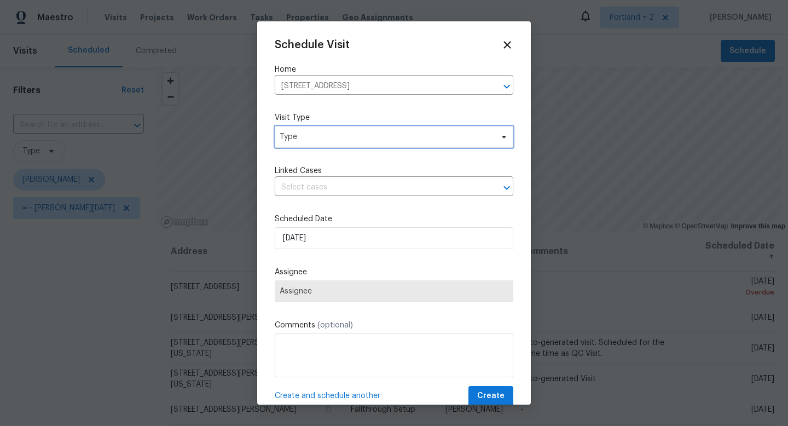
click at [335, 145] on span "Type" at bounding box center [394, 137] width 239 height 22
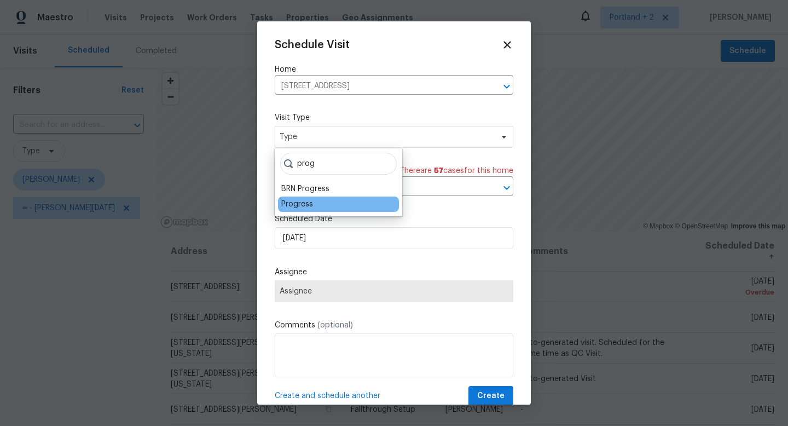
type input "prog"
click at [300, 201] on div "Progress" at bounding box center [297, 204] width 32 height 11
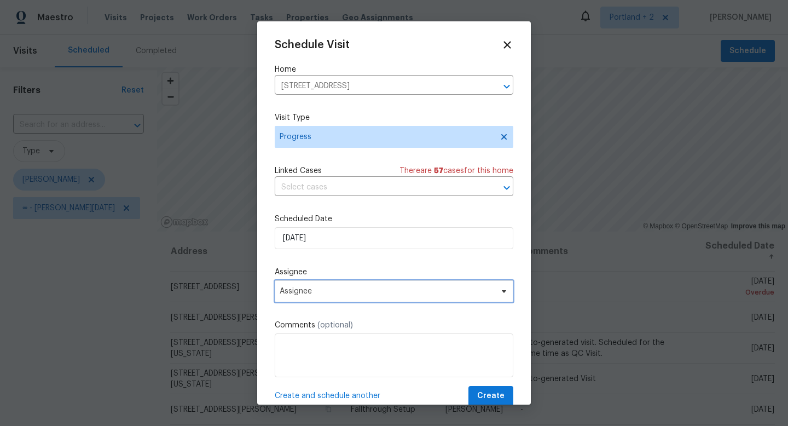
click at [315, 296] on span "Assignee" at bounding box center [387, 291] width 215 height 9
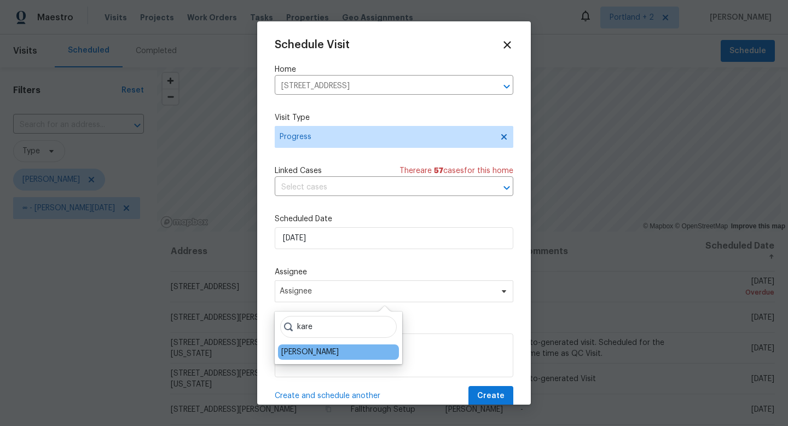
type input "kare"
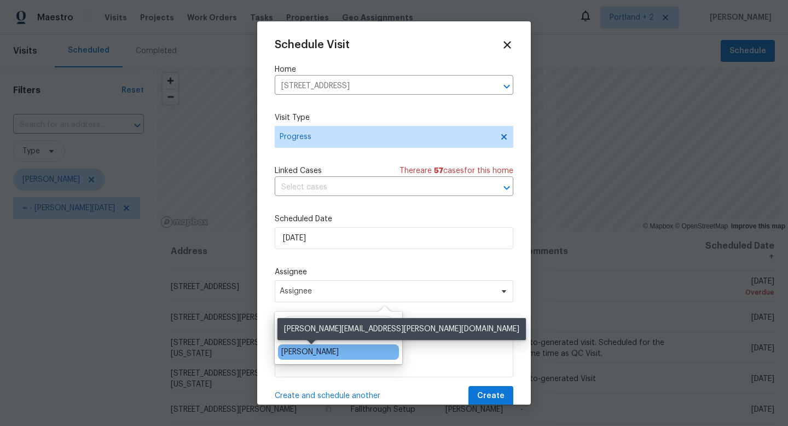
click at [307, 354] on div "[PERSON_NAME]" at bounding box center [309, 351] width 57 height 11
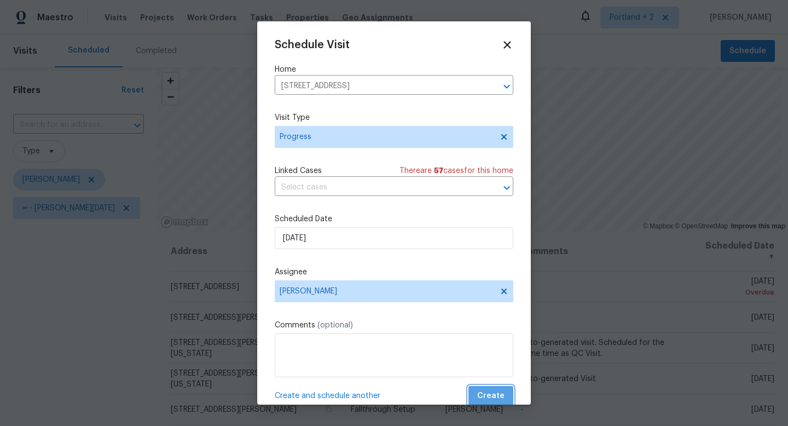
click at [501, 394] on span "Create" at bounding box center [490, 396] width 27 height 14
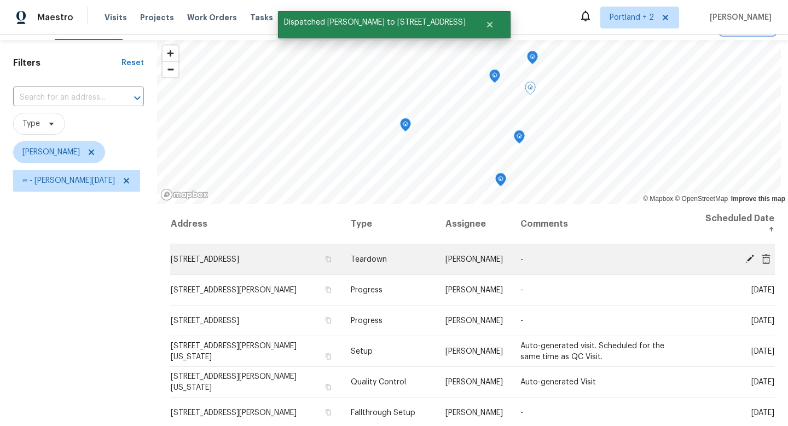
scroll to position [36, 0]
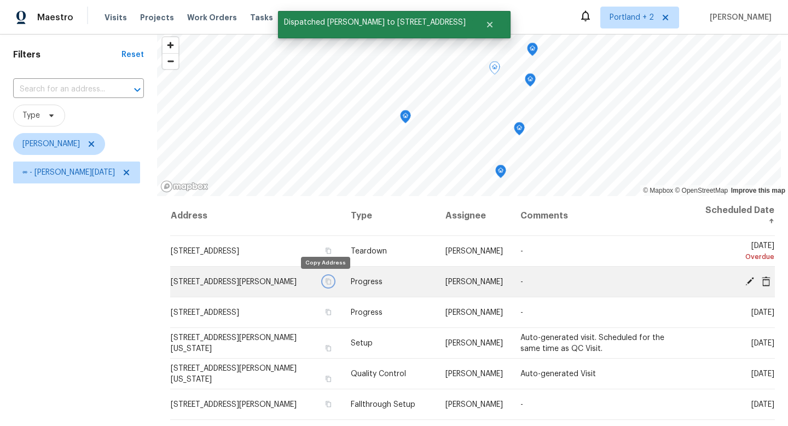
click at [326, 283] on icon "button" at bounding box center [328, 281] width 5 height 6
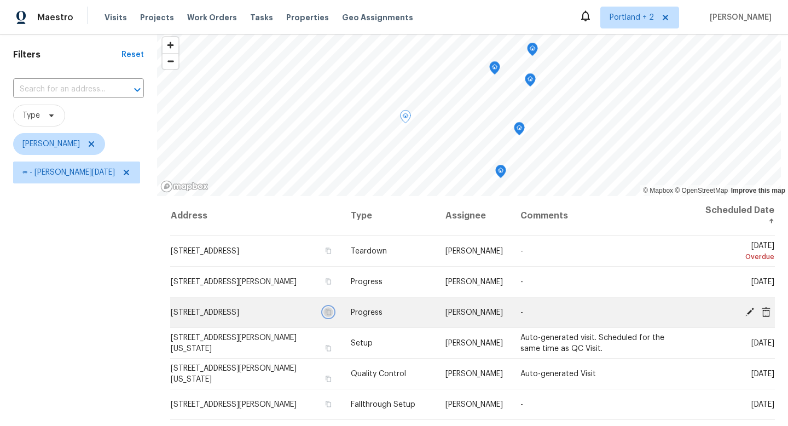
click at [326, 312] on icon "button" at bounding box center [328, 312] width 5 height 6
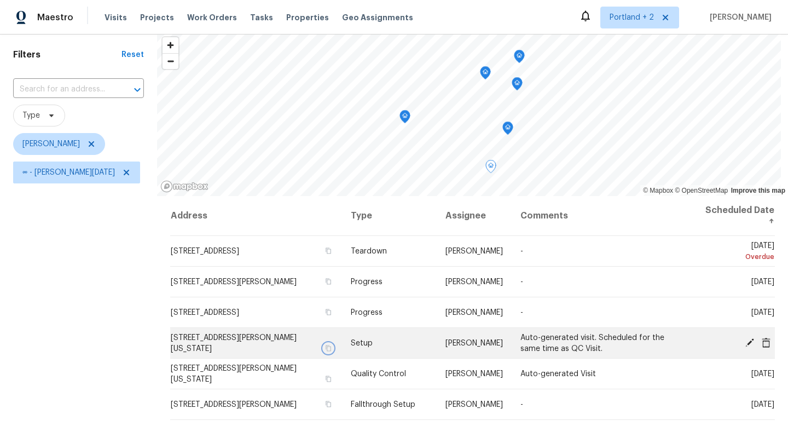
click at [326, 345] on icon "button" at bounding box center [328, 348] width 5 height 6
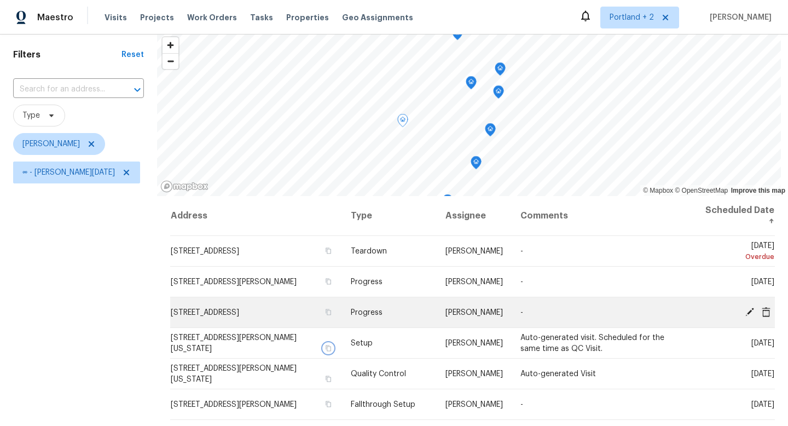
scroll to position [56, 0]
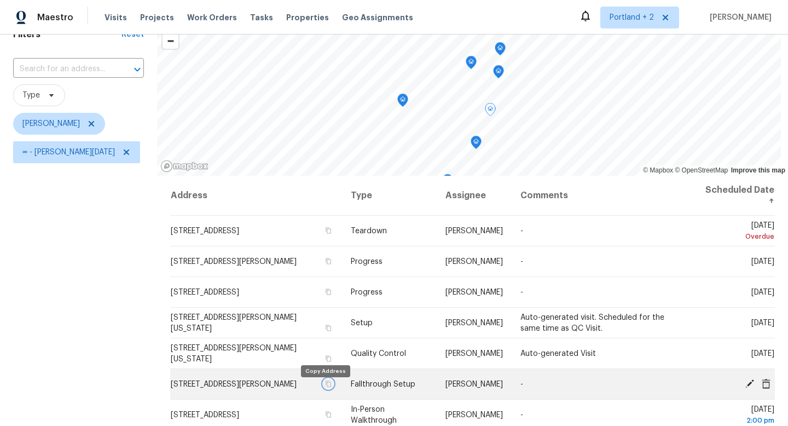
click at [325, 387] on icon "button" at bounding box center [328, 383] width 7 height 7
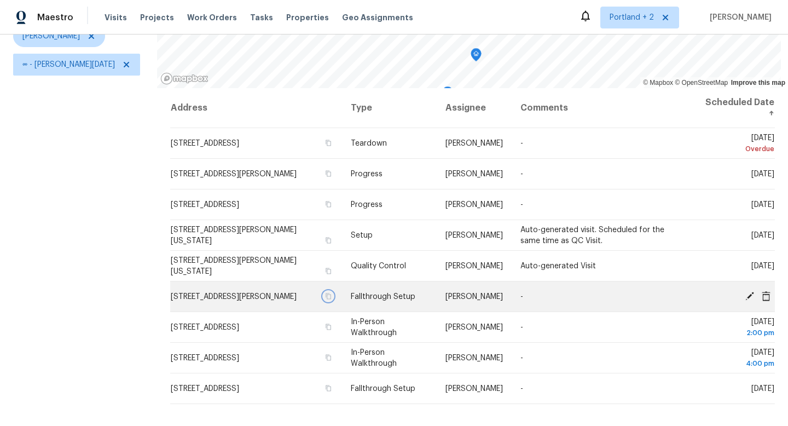
scroll to position [146, 0]
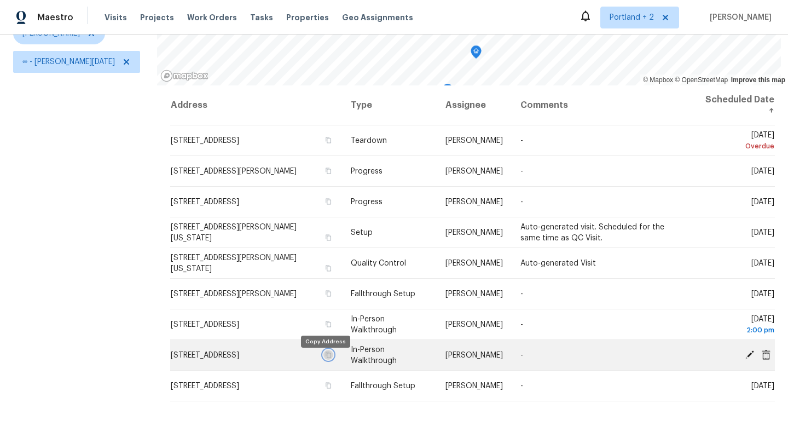
click at [327, 358] on icon "button" at bounding box center [328, 354] width 7 height 7
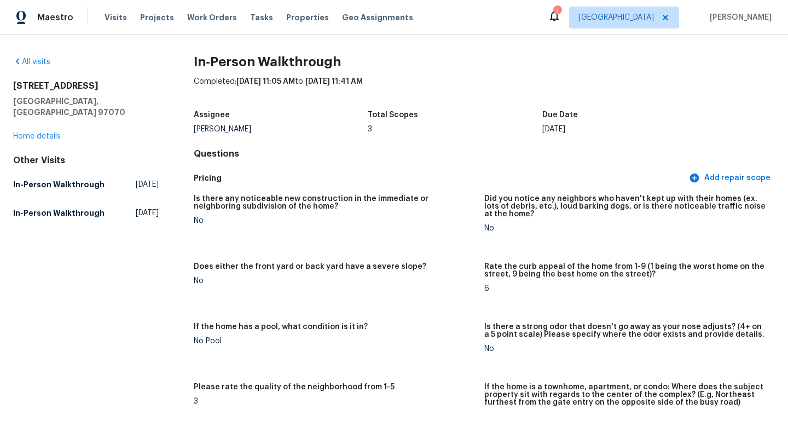
scroll to position [2093, 0]
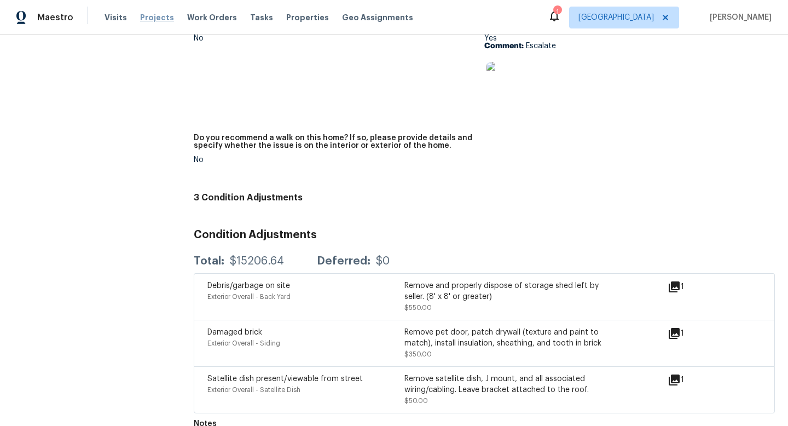
click at [157, 18] on span "Projects" at bounding box center [157, 17] width 34 height 11
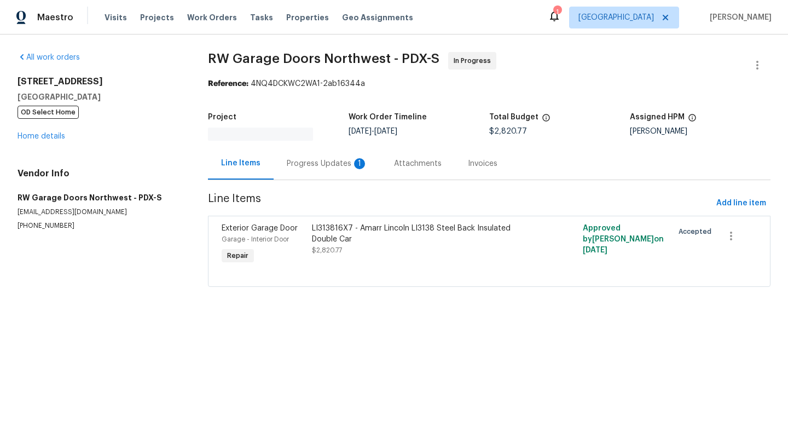
click at [338, 161] on div "Progress Updates 1" at bounding box center [327, 163] width 81 height 11
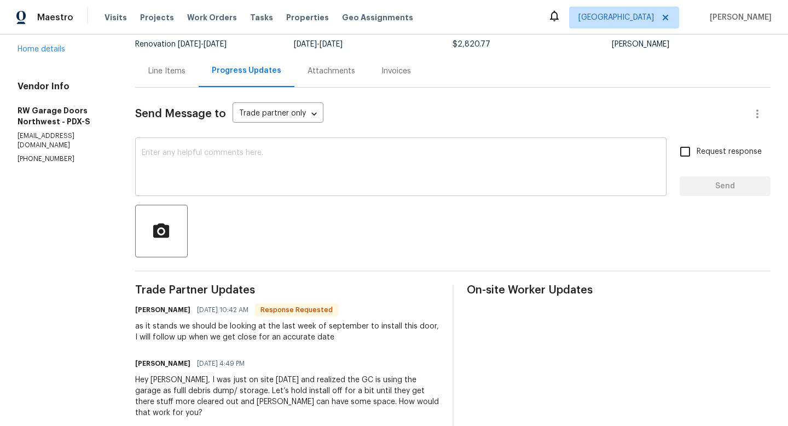
scroll to position [78, 0]
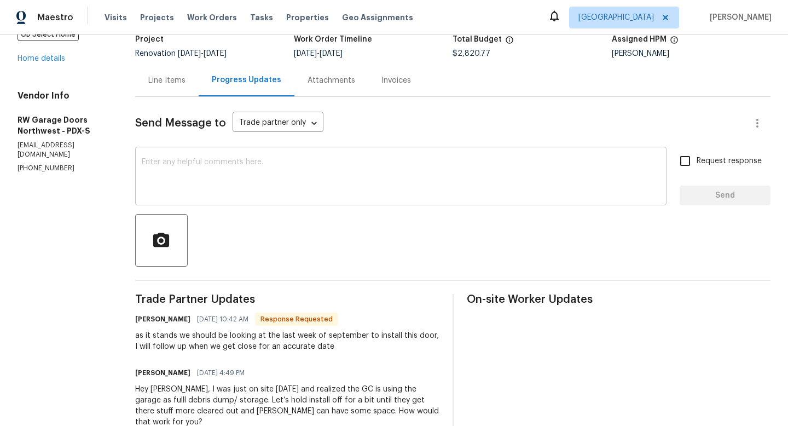
click at [320, 154] on div "x ​" at bounding box center [400, 177] width 531 height 56
click at [320, 160] on textarea at bounding box center [401, 177] width 518 height 38
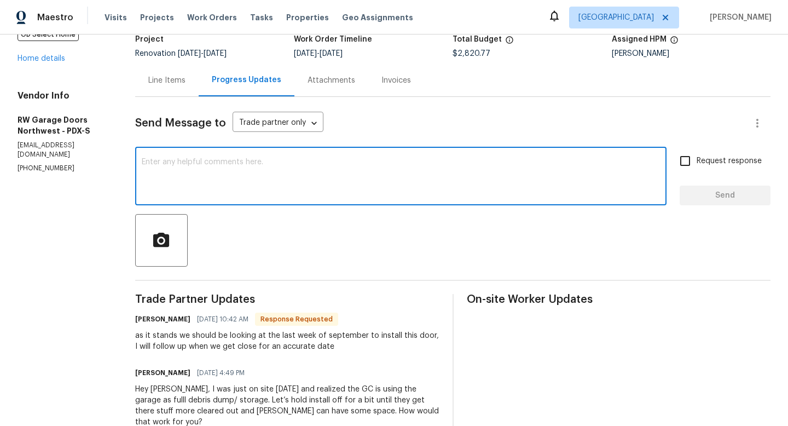
type textarea "A"
type textarea "Sounds great, thanks team!"
click at [700, 197] on span "Send" at bounding box center [724, 196] width 73 height 14
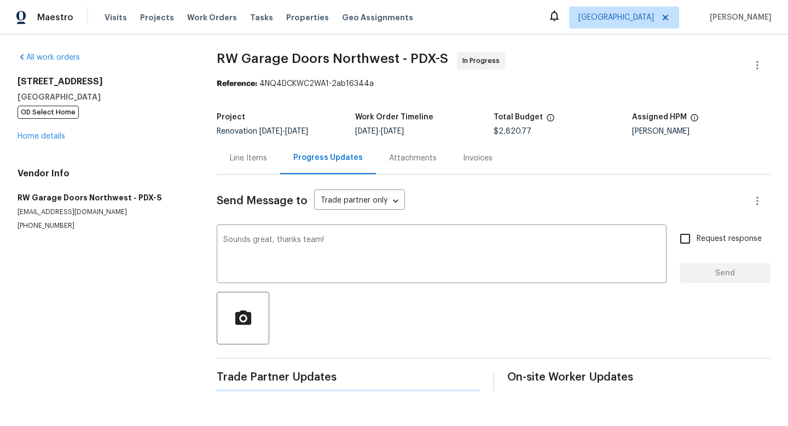
scroll to position [0, 0]
